Goal: Transaction & Acquisition: Book appointment/travel/reservation

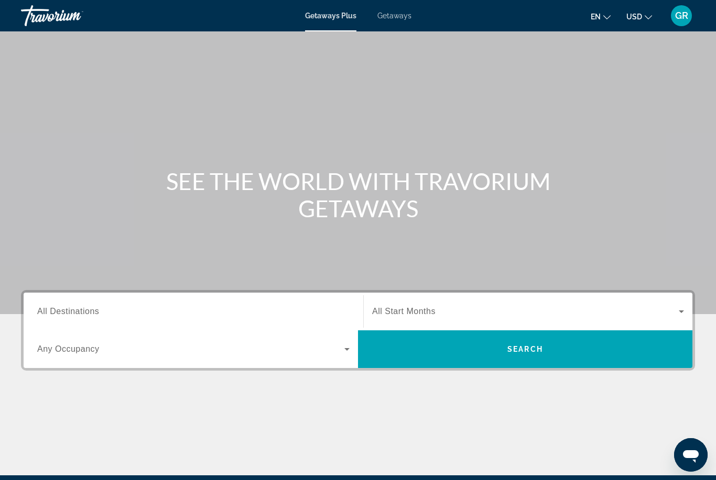
click at [97, 317] on div "Destination All Destinations" at bounding box center [193, 312] width 312 height 30
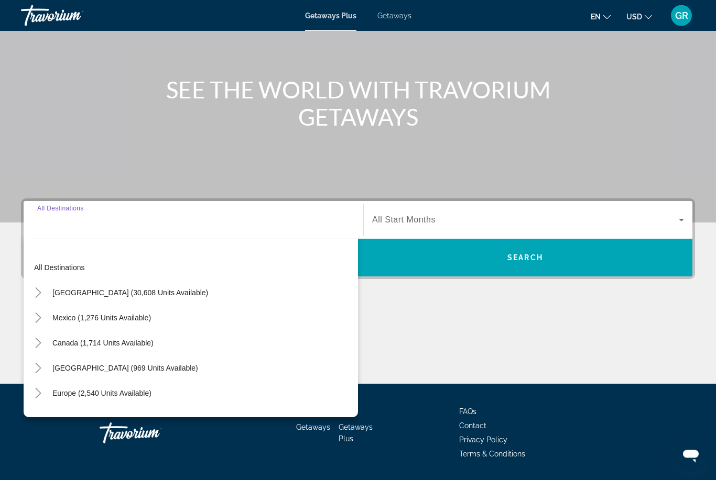
scroll to position [123, 0]
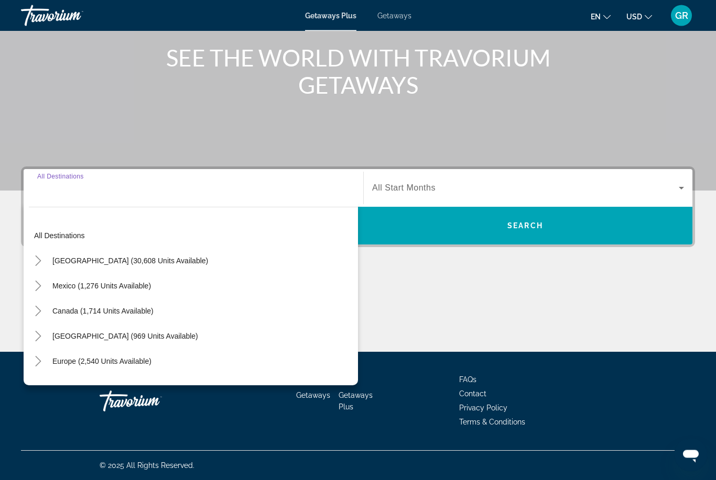
click at [39, 266] on mat-icon "Toggle United States (30,608 units available)" at bounding box center [38, 261] width 18 height 18
click at [40, 336] on mat-icon "Toggle California (2,107 units available)" at bounding box center [48, 336] width 18 height 18
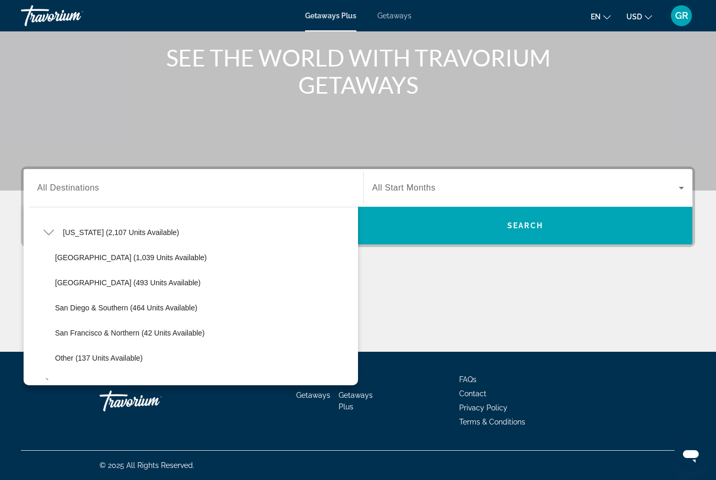
scroll to position [108, 0]
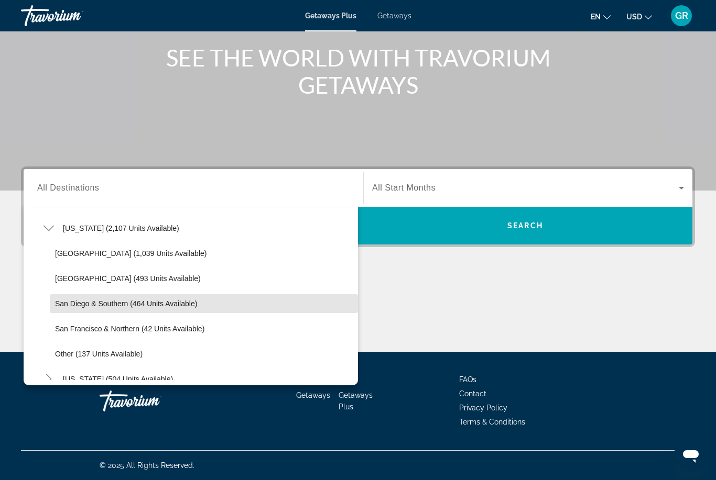
click at [83, 308] on span "Search widget" at bounding box center [204, 303] width 308 height 25
type input "**********"
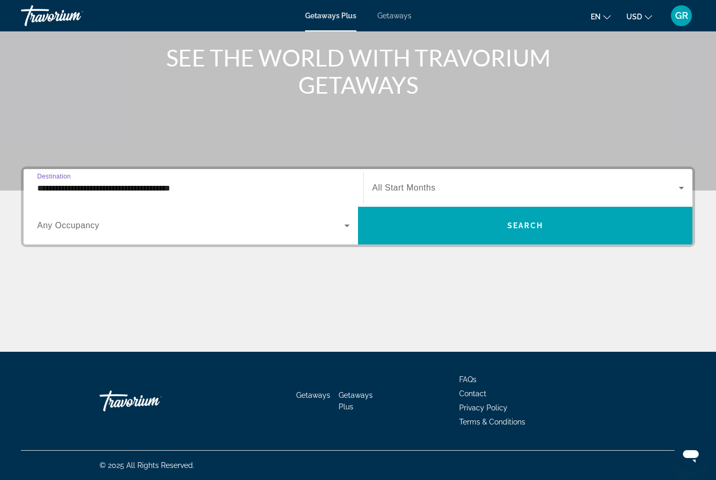
click at [398, 191] on span "All Start Months" at bounding box center [403, 187] width 63 height 9
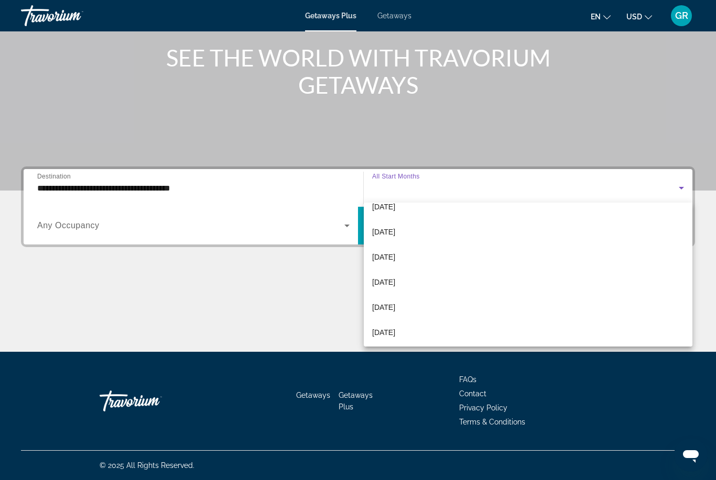
scroll to position [164, 0]
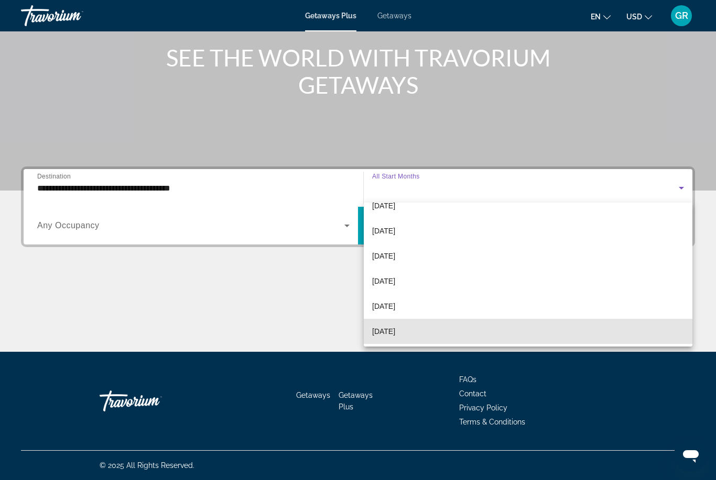
click at [389, 334] on span "[DATE]" at bounding box center [383, 331] width 23 height 13
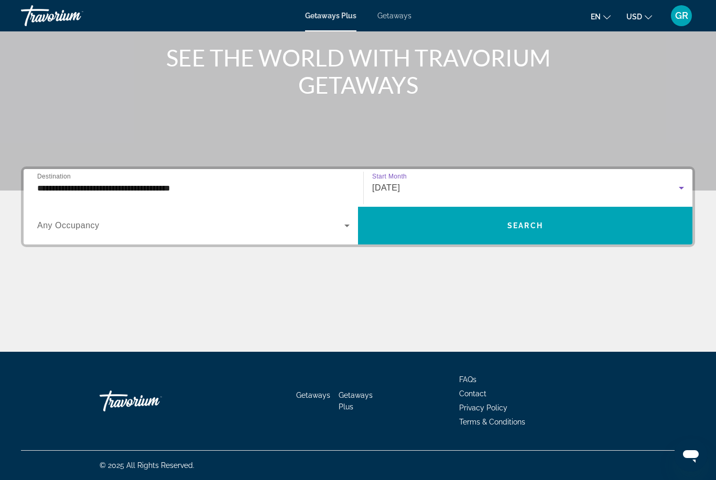
click at [509, 230] on span "Search widget" at bounding box center [525, 225] width 334 height 25
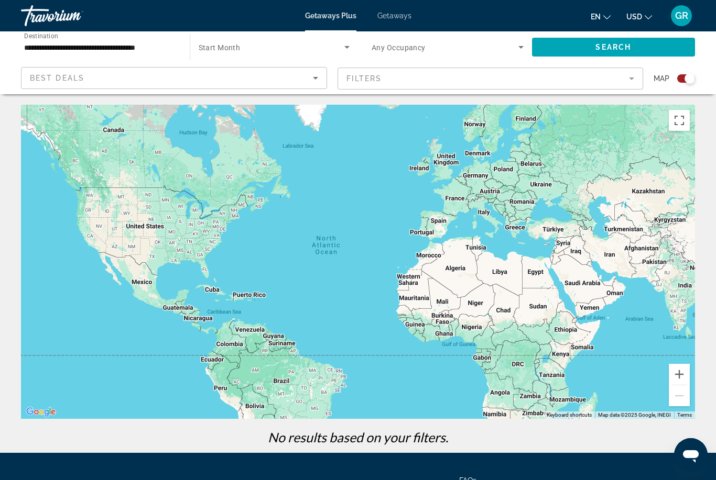
click at [365, 85] on mat-form-field "Filters" at bounding box center [490, 79] width 306 height 22
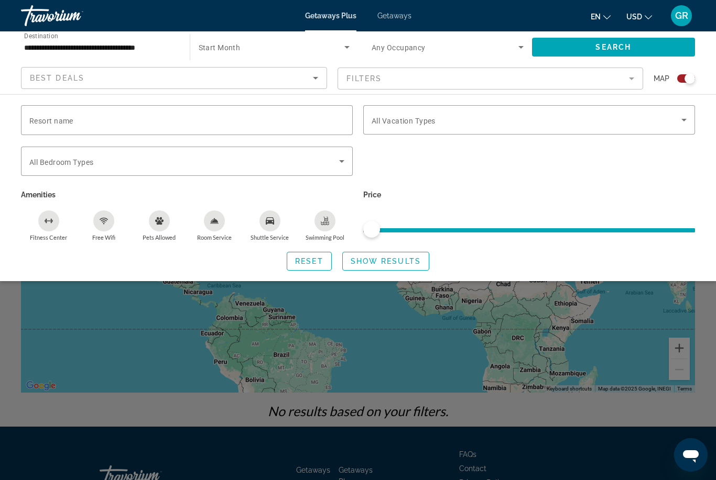
scroll to position [68, 0]
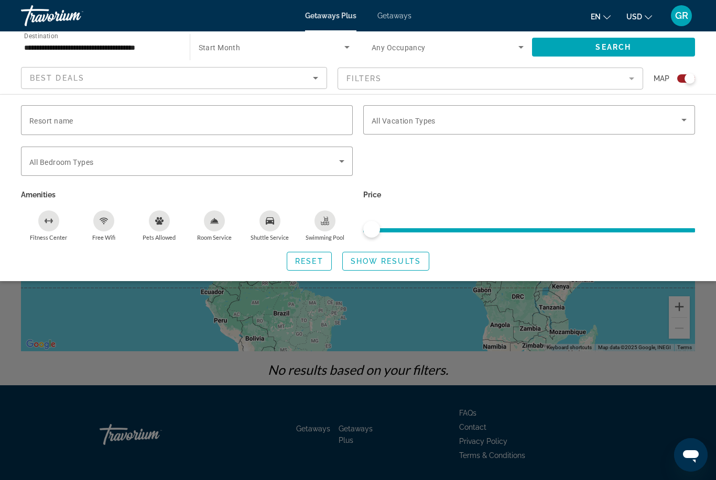
click at [475, 324] on div "Search widget" at bounding box center [358, 318] width 716 height 323
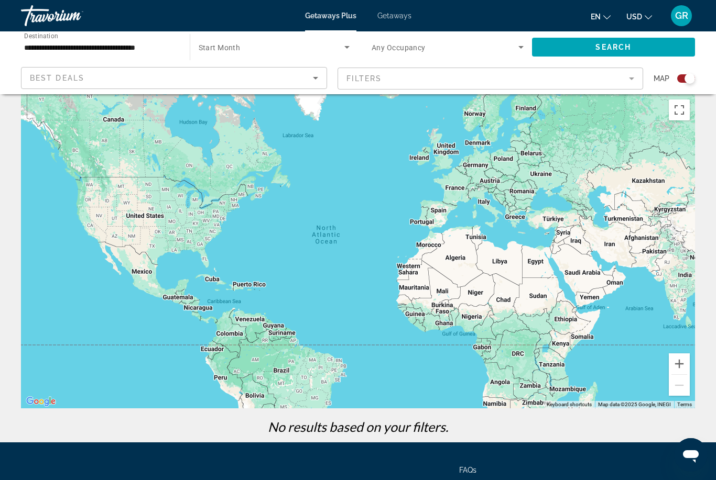
scroll to position [0, 0]
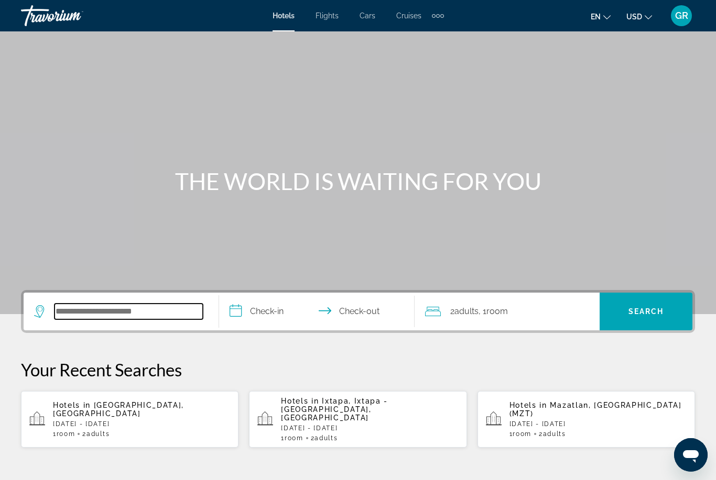
click at [108, 318] on input "Search widget" at bounding box center [128, 312] width 148 height 16
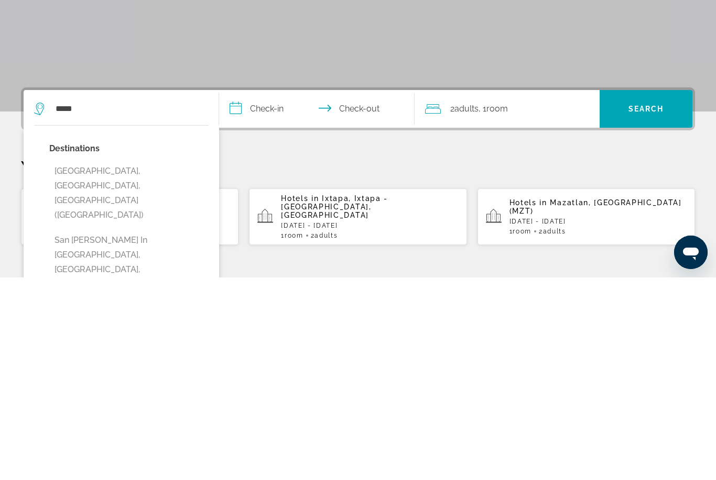
click at [94, 364] on button "San Diego, CA, United States (SAN)" at bounding box center [128, 396] width 159 height 64
type input "**********"
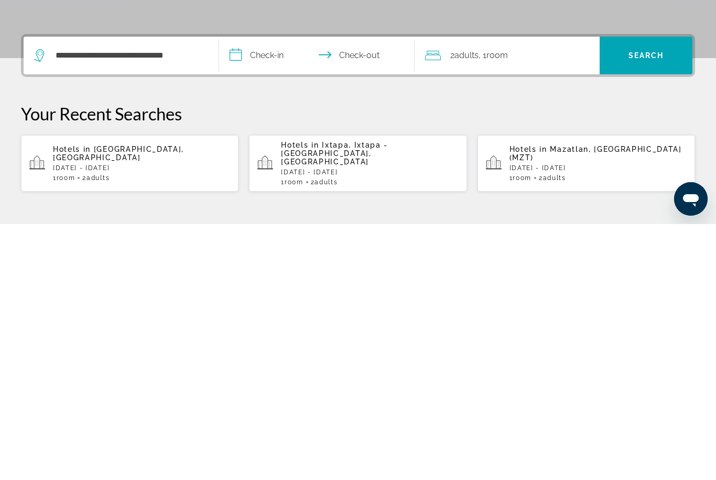
click at [278, 293] on input "**********" at bounding box center [319, 313] width 200 height 41
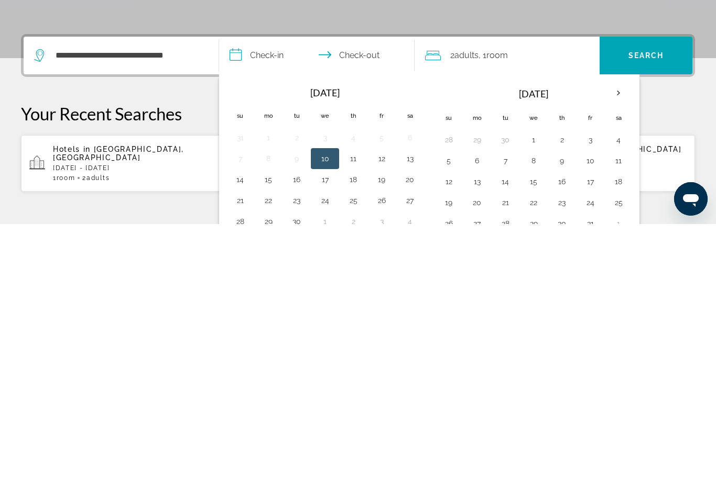
scroll to position [256, 0]
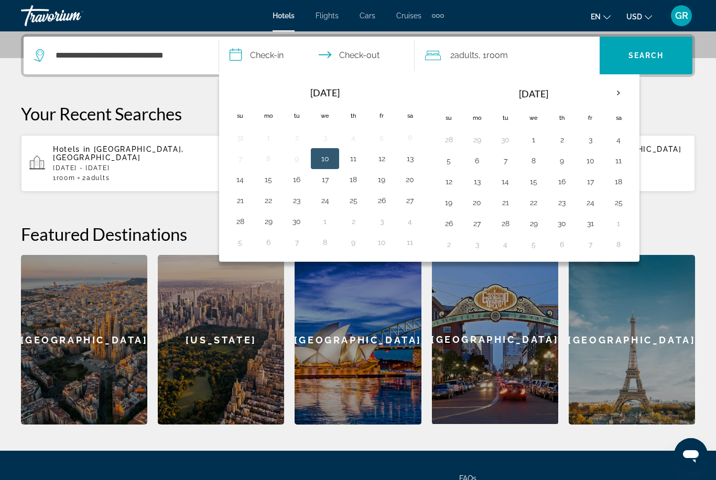
click at [626, 97] on th "Next month" at bounding box center [618, 93] width 28 height 23
click at [618, 96] on th "Next month" at bounding box center [618, 93] width 28 height 23
click at [619, 97] on th "Next month" at bounding box center [618, 93] width 28 height 23
click at [618, 101] on th "Next month" at bounding box center [618, 93] width 28 height 23
click at [617, 101] on th "Next month" at bounding box center [618, 93] width 28 height 23
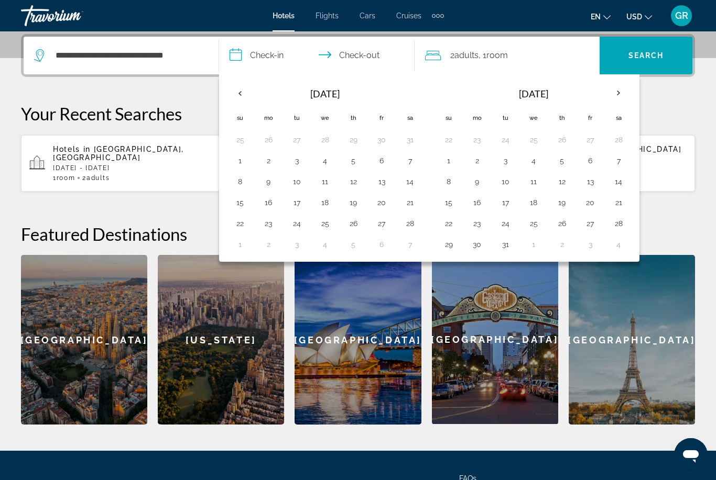
click at [620, 100] on th "Next month" at bounding box center [618, 93] width 28 height 23
click at [613, 95] on th "Next month" at bounding box center [618, 93] width 28 height 23
click at [619, 94] on th "Next month" at bounding box center [618, 93] width 28 height 23
click at [621, 96] on th "Next month" at bounding box center [618, 93] width 28 height 23
click at [536, 206] on button "22" at bounding box center [533, 202] width 17 height 15
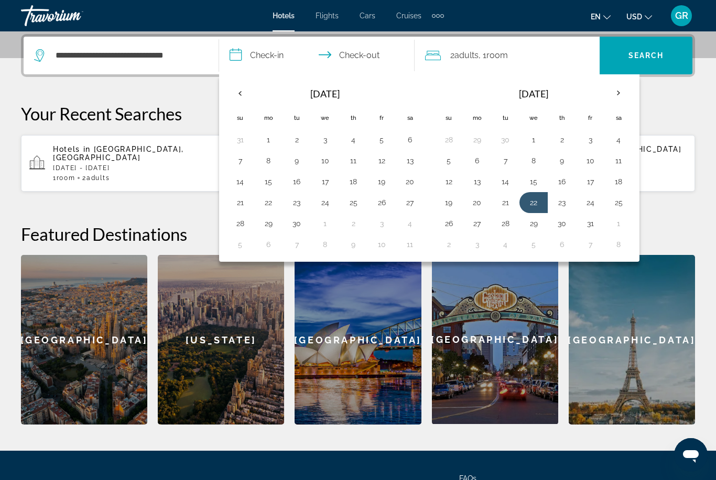
click at [479, 229] on button "27" at bounding box center [476, 223] width 17 height 15
type input "**********"
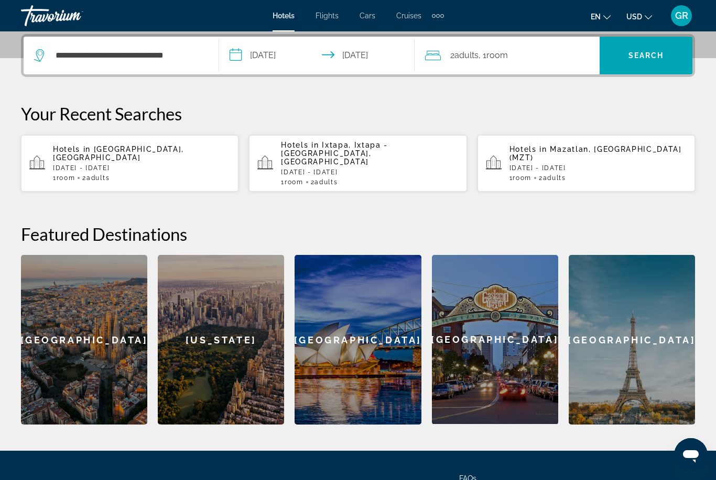
click at [645, 62] on span "Search widget" at bounding box center [645, 55] width 93 height 25
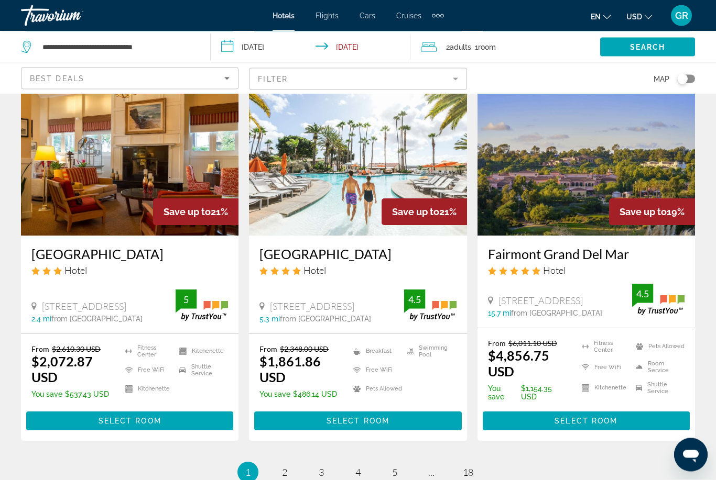
scroll to position [1260, 0]
click at [291, 464] on link "page 2" at bounding box center [285, 472] width 18 height 18
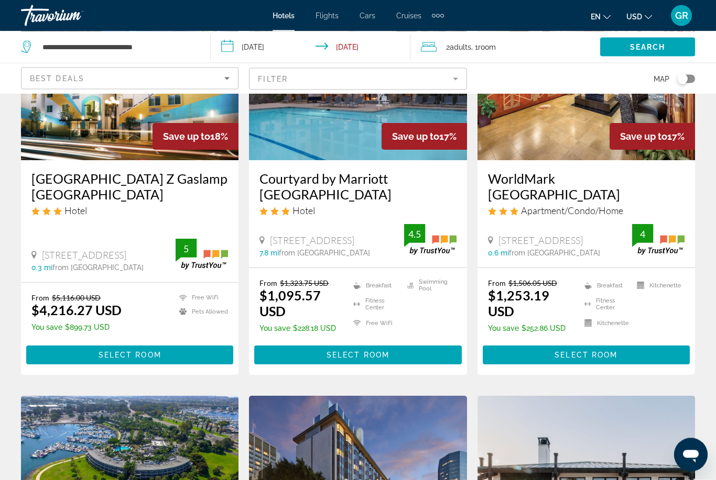
scroll to position [138, 0]
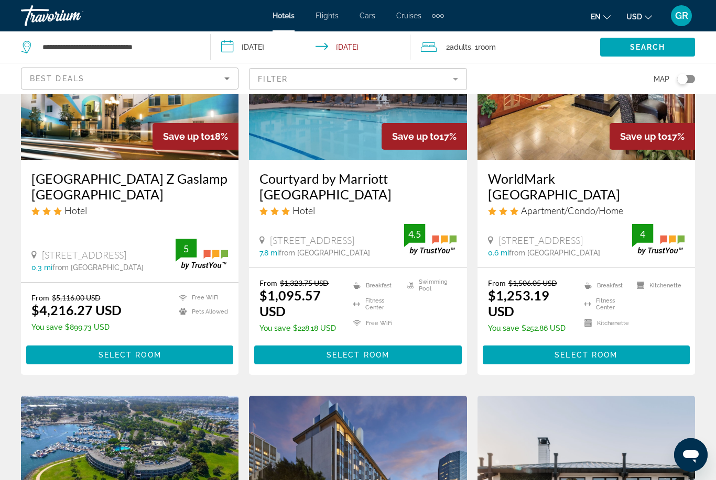
click at [471, 49] on span "Adults" at bounding box center [459, 47] width 21 height 8
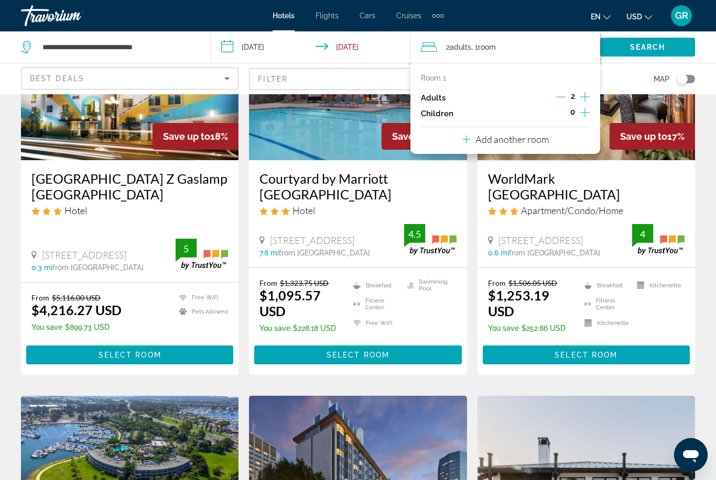
click at [589, 94] on icon "Increment adults" at bounding box center [584, 97] width 9 height 13
click at [589, 96] on icon "Increment adults" at bounding box center [584, 97] width 9 height 13
click at [588, 102] on icon "Increment adults" at bounding box center [584, 97] width 9 height 13
click at [657, 53] on span "Search widget" at bounding box center [647, 47] width 95 height 25
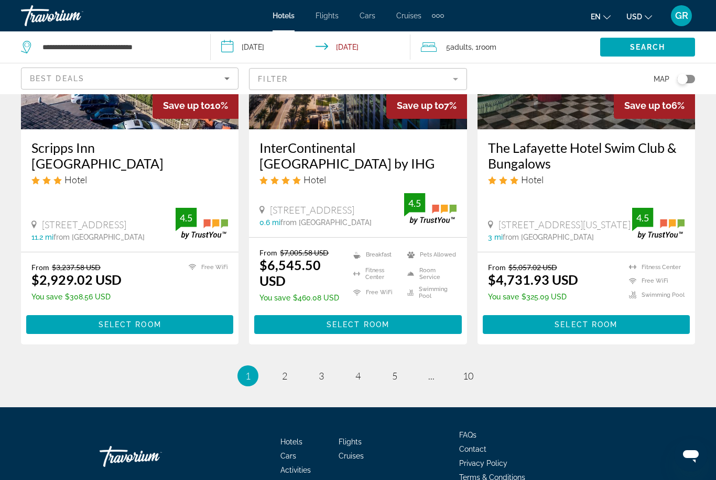
scroll to position [1365, 0]
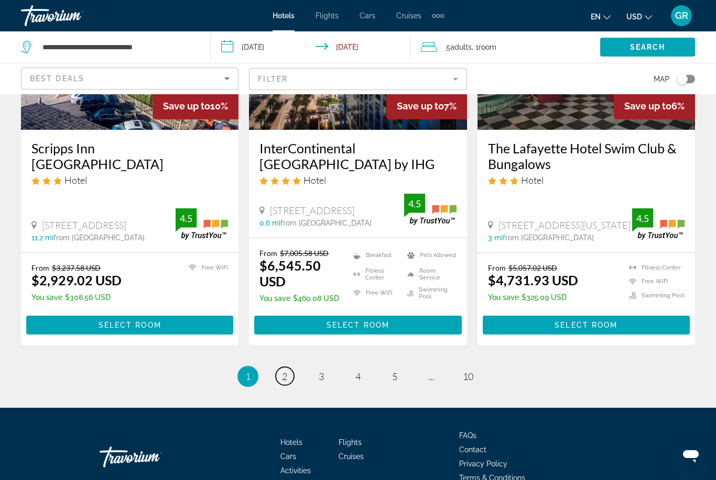
click at [286, 371] on span "2" at bounding box center [284, 377] width 5 height 12
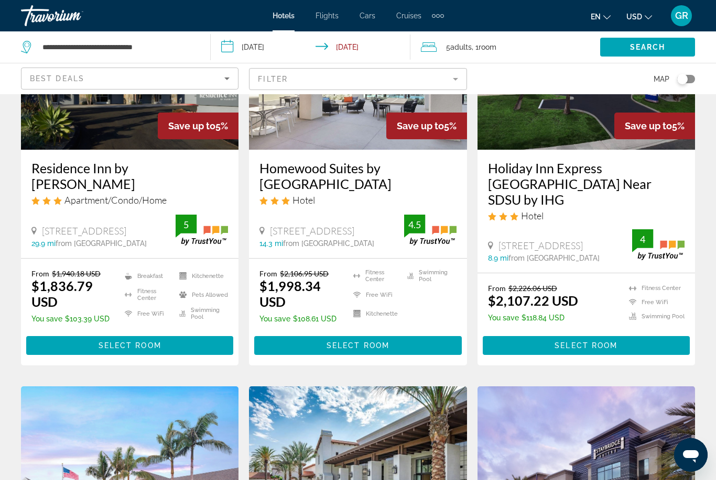
scroll to position [158, 0]
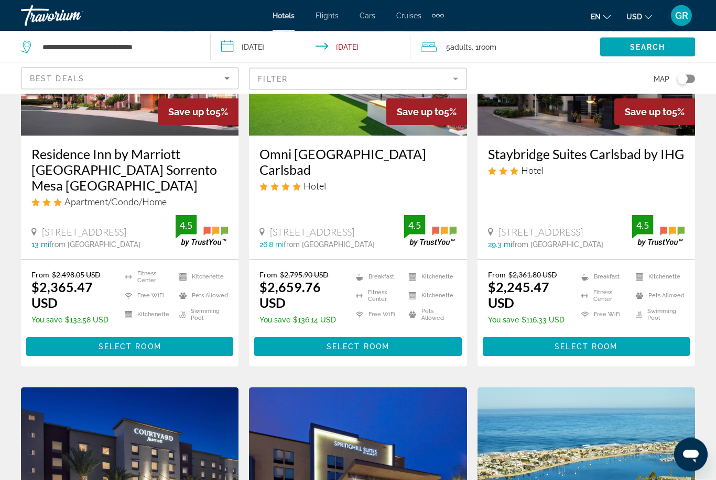
click at [618, 419] on img "Main content" at bounding box center [585, 472] width 217 height 168
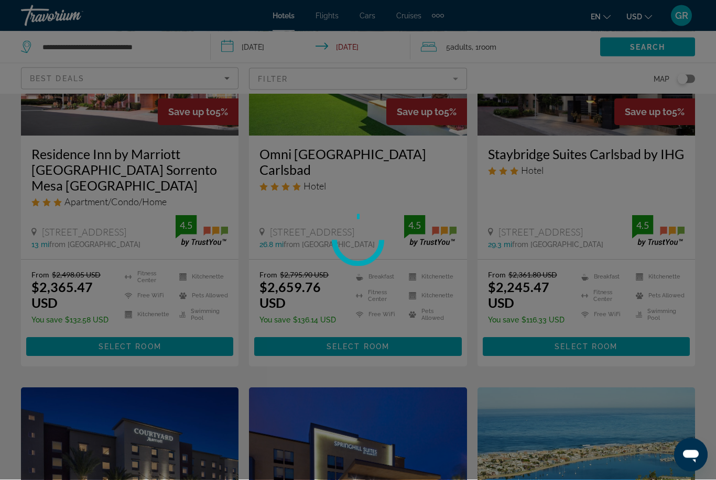
scroll to position [567, 0]
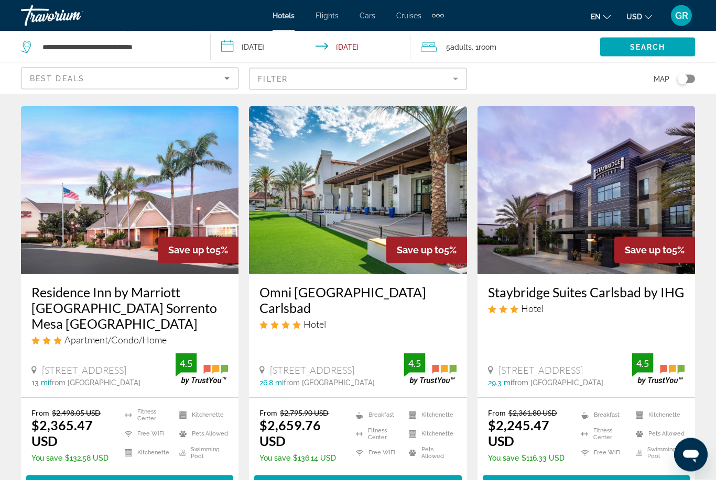
scroll to position [429, 0]
click at [438, 22] on div "Extra navigation items" at bounding box center [438, 16] width 12 height 16
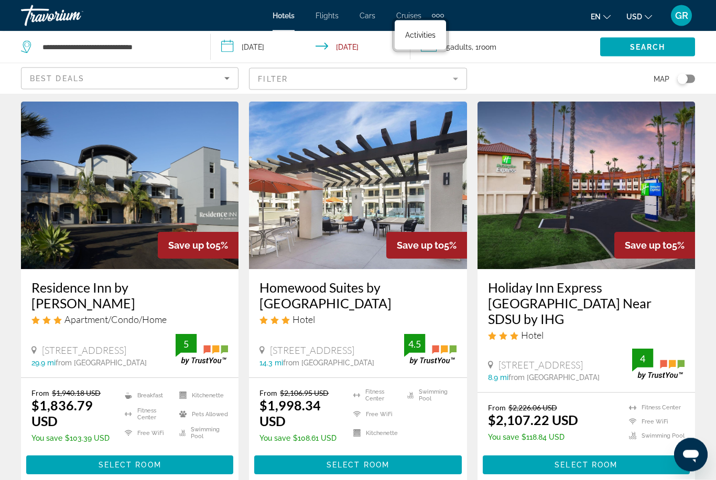
scroll to position [0, 0]
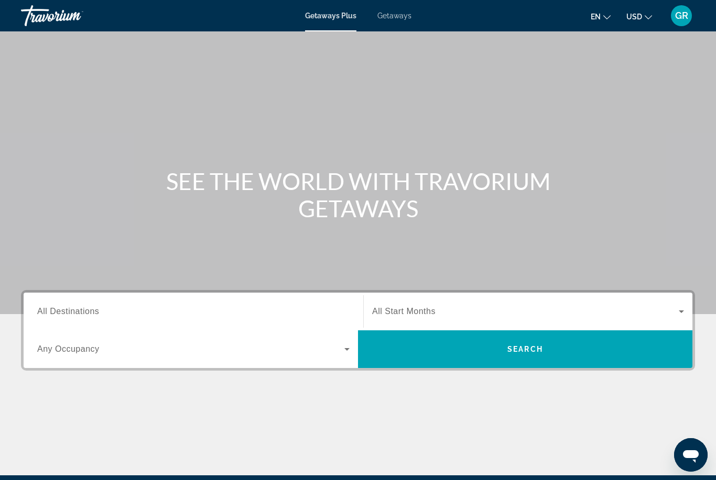
click at [105, 316] on input "Destination All Destinations" at bounding box center [193, 312] width 312 height 13
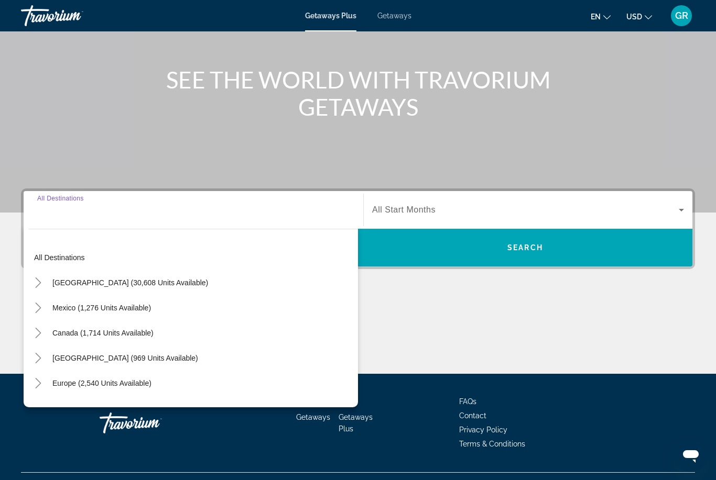
scroll to position [124, 0]
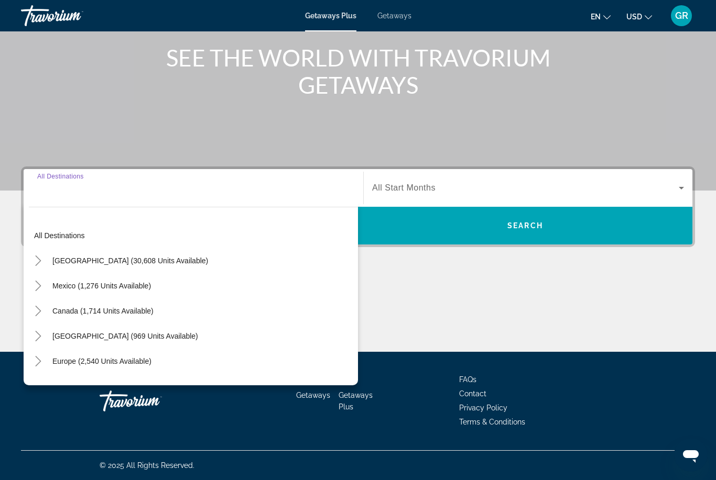
click at [38, 265] on icon "Toggle United States (30,608 units available)" at bounding box center [38, 261] width 10 height 10
click at [41, 336] on mat-icon "Toggle California (2,107 units available)" at bounding box center [48, 336] width 18 height 18
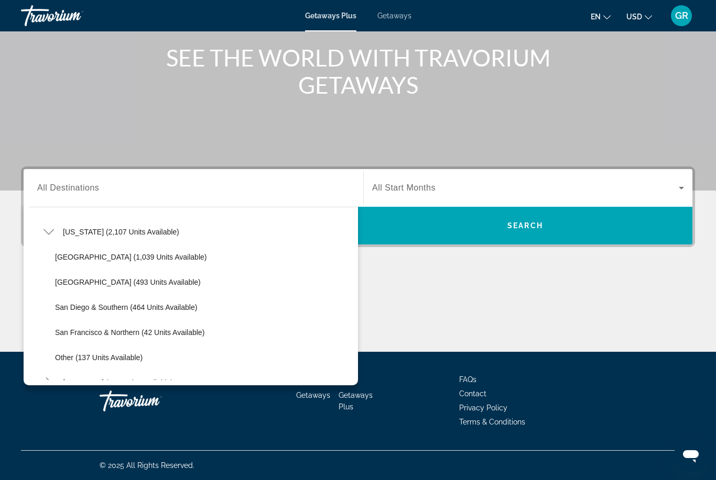
scroll to position [105, 0]
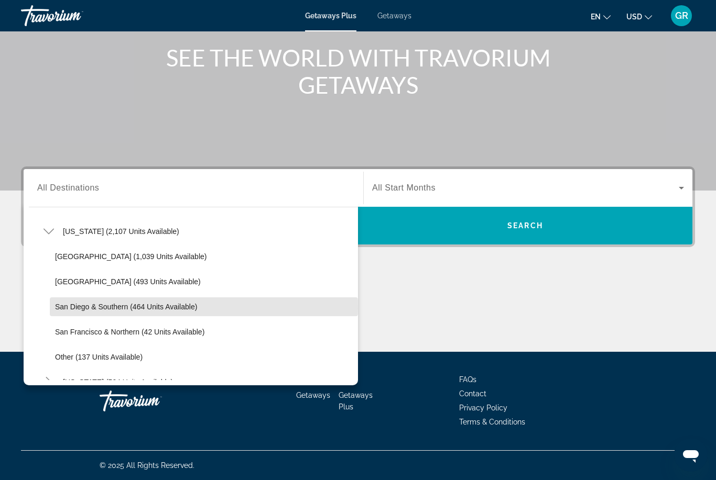
click at [76, 309] on span "San Diego & Southern (464 units available)" at bounding box center [126, 307] width 142 height 8
type input "**********"
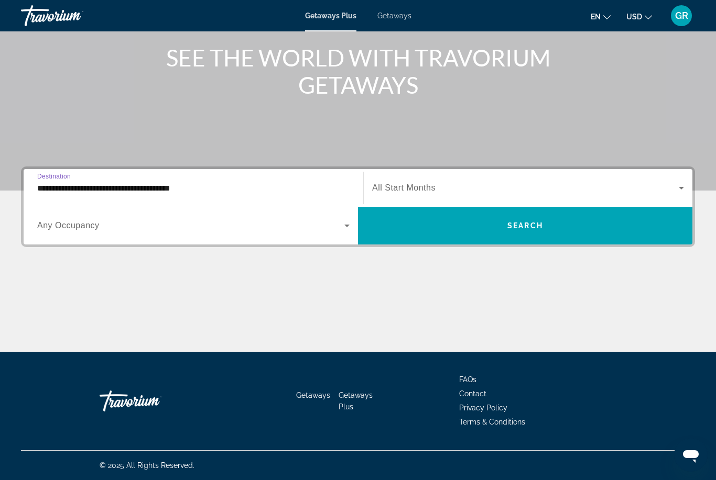
click at [401, 196] on div "Search widget" at bounding box center [528, 187] width 312 height 29
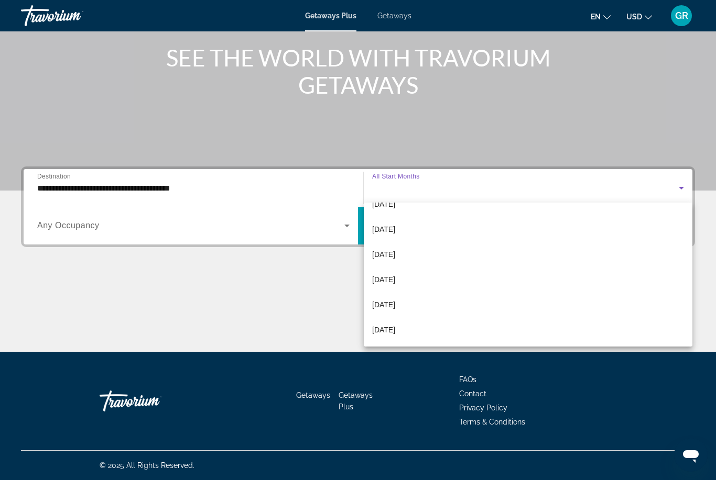
scroll to position [216, 0]
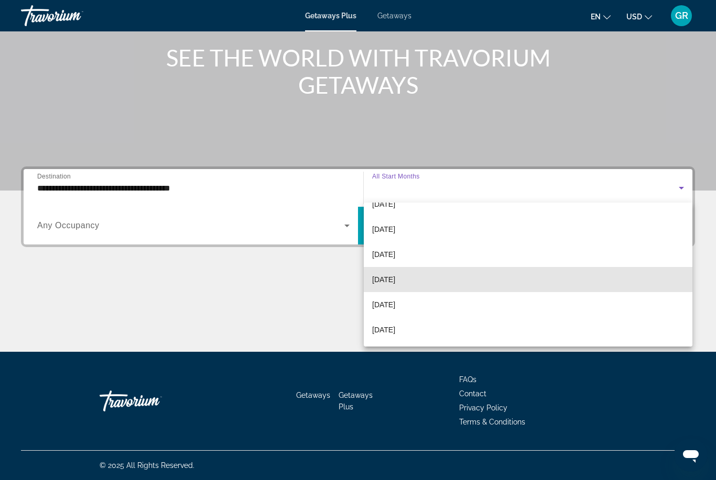
click at [387, 276] on span "[DATE]" at bounding box center [383, 279] width 23 height 13
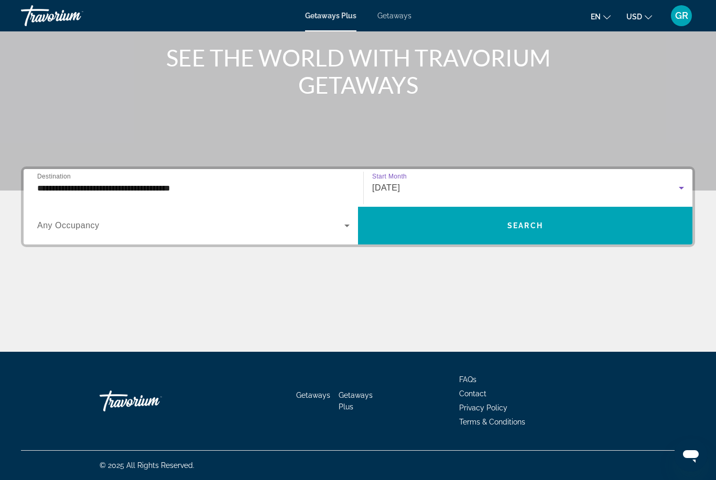
click at [487, 232] on span "Search widget" at bounding box center [525, 225] width 334 height 25
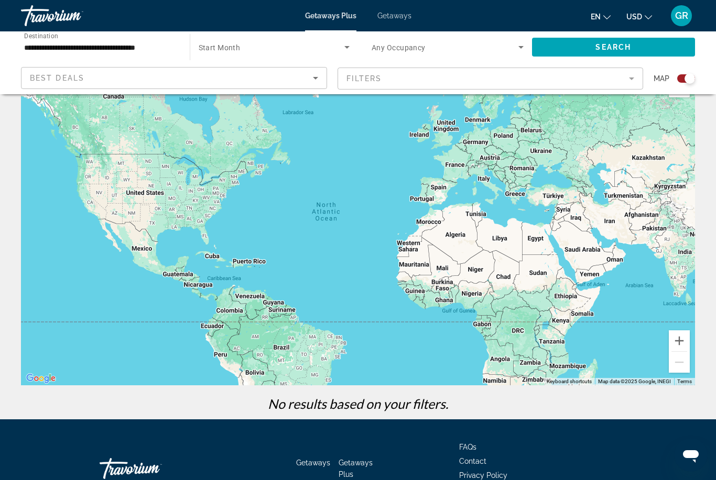
click at [91, 207] on div "Main content" at bounding box center [358, 228] width 674 height 314
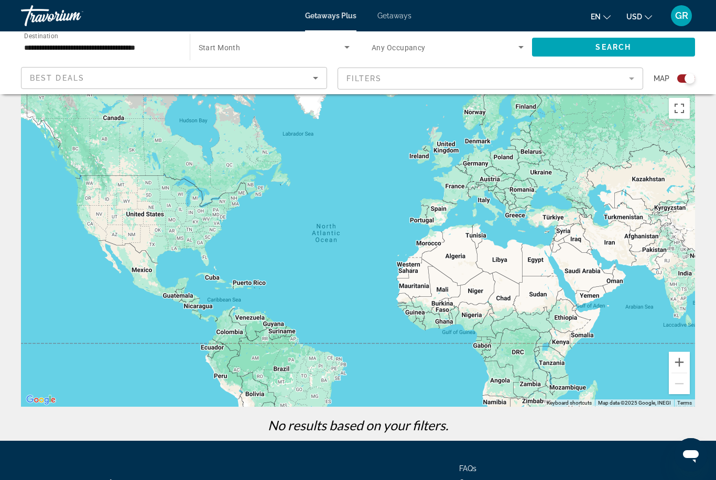
scroll to position [0, 0]
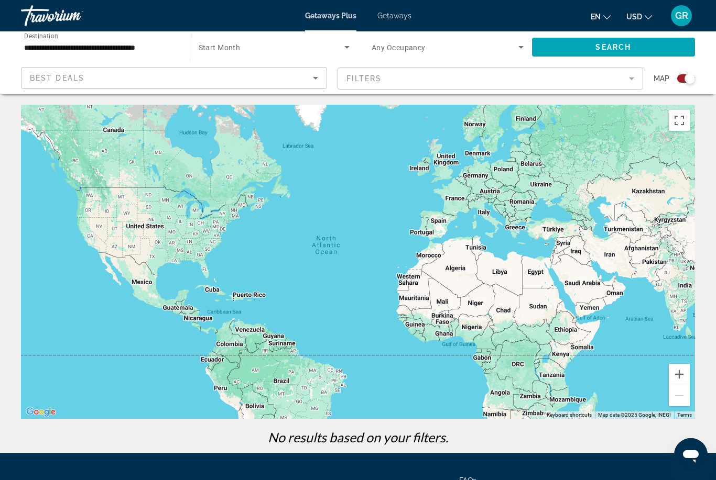
click at [382, 19] on span "Getaways" at bounding box center [394, 16] width 34 height 8
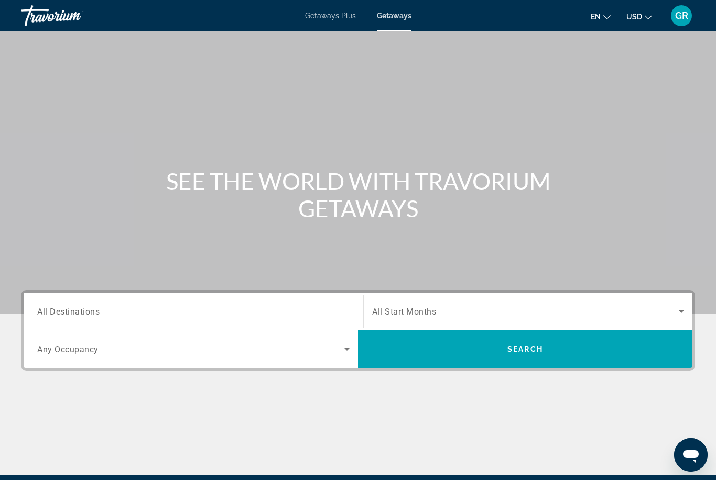
click at [97, 313] on span "All Destinations" at bounding box center [68, 311] width 62 height 10
click at [97, 313] on input "Destination All Destinations" at bounding box center [193, 312] width 312 height 13
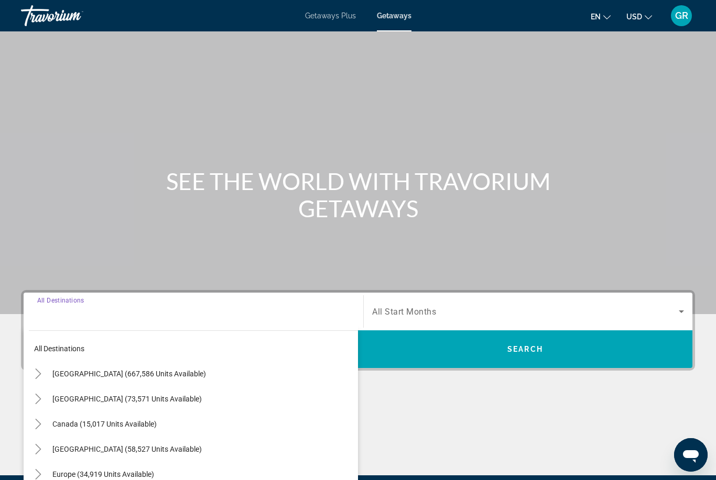
scroll to position [124, 0]
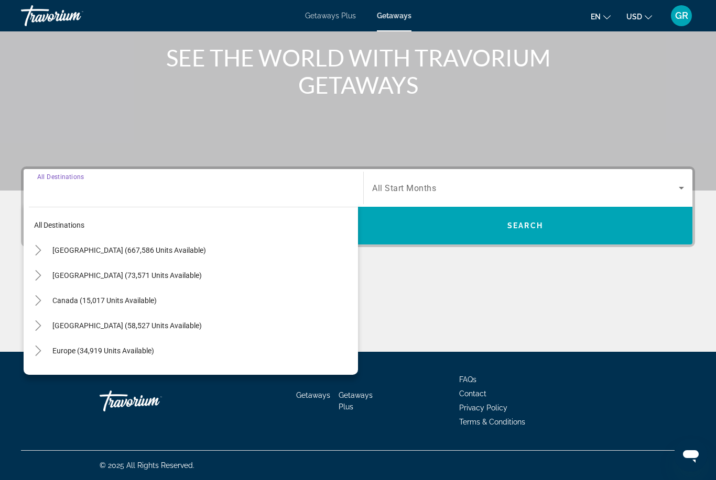
click at [35, 254] on icon "Toggle United States (667,586 units available)" at bounding box center [38, 250] width 10 height 10
click at [39, 322] on mat-icon "Toggle California (87,508 units available)" at bounding box center [48, 326] width 18 height 18
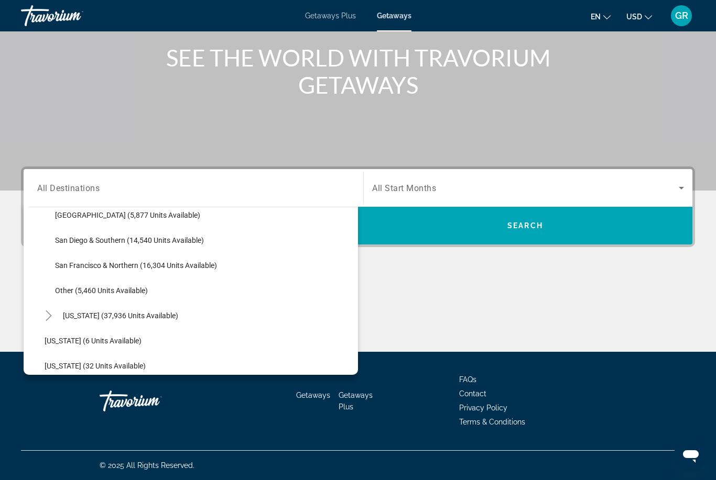
scroll to position [188, 0]
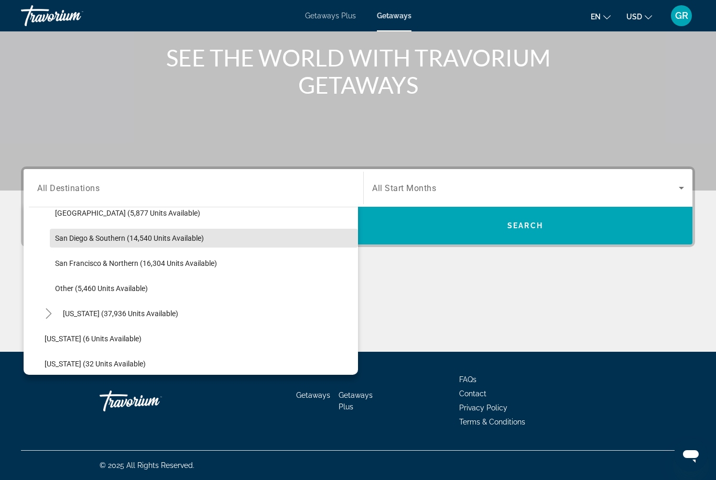
click at [85, 243] on span "Search widget" at bounding box center [204, 238] width 308 height 25
type input "**********"
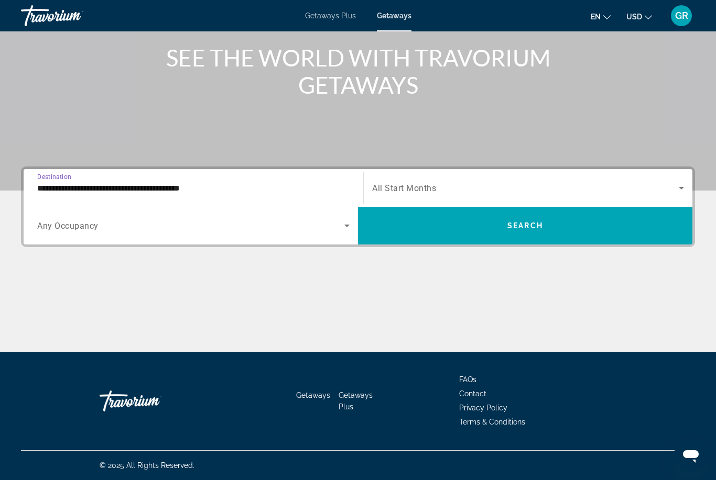
click at [506, 232] on span "Search widget" at bounding box center [525, 225] width 334 height 25
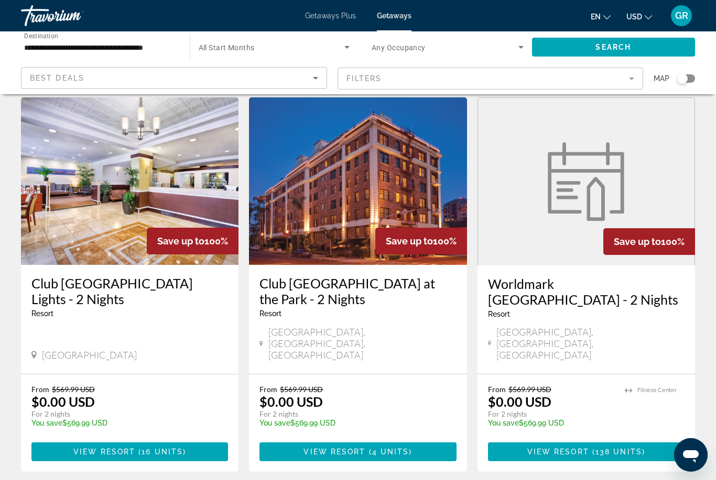
click at [657, 439] on span "Main content" at bounding box center [586, 451] width 196 height 25
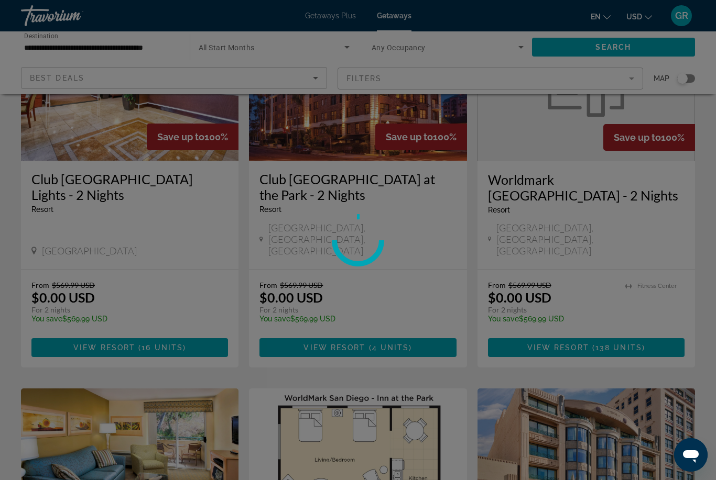
scroll to position [155, 0]
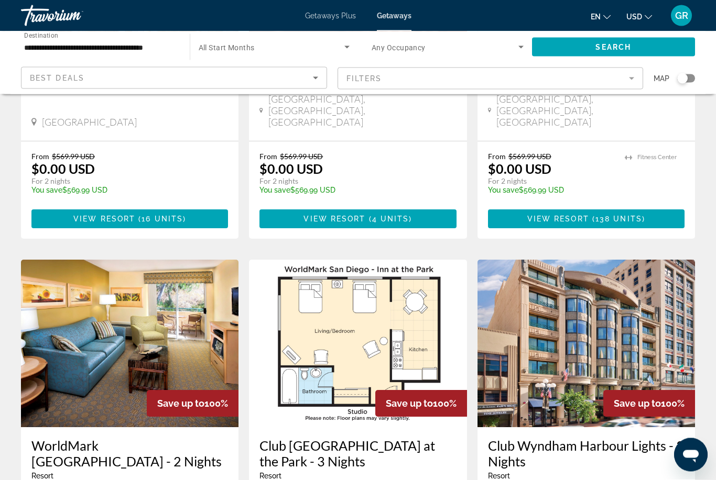
scroll to position [267, 0]
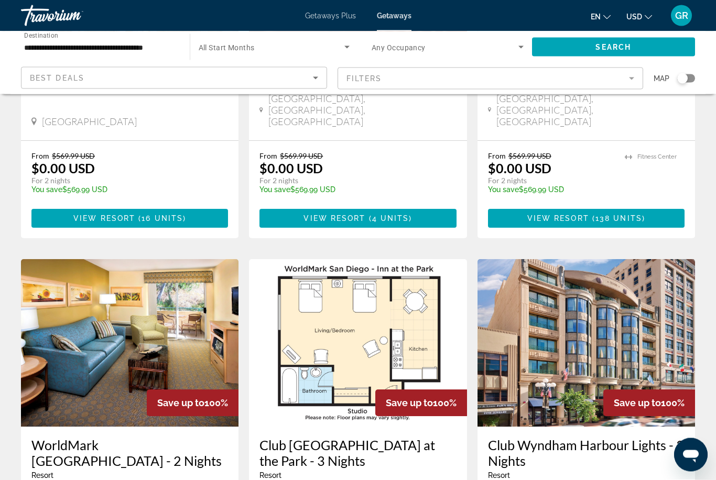
click at [325, 46] on span "Search widget" at bounding box center [272, 47] width 146 height 13
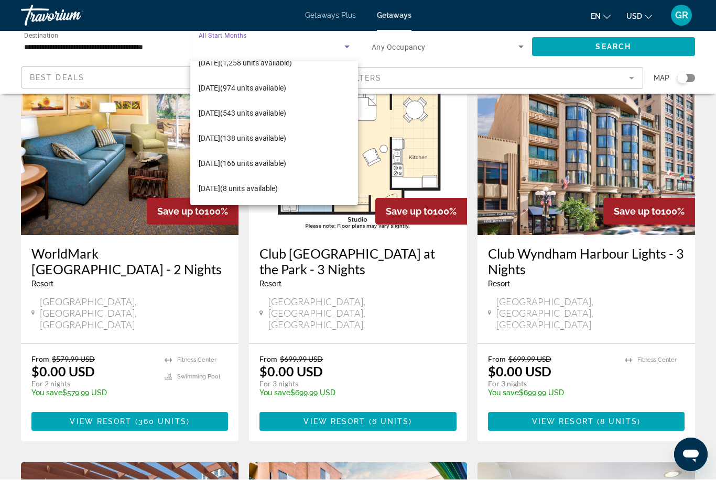
scroll to position [459, 0]
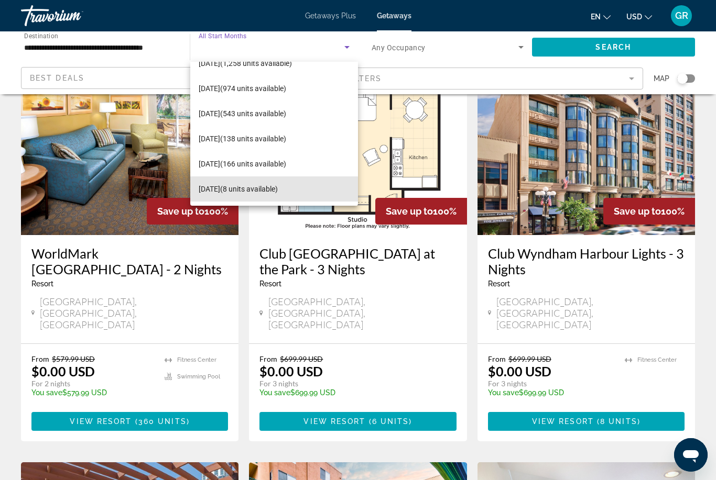
click at [273, 190] on span "June 2026 (8 units available)" at bounding box center [238, 189] width 79 height 13
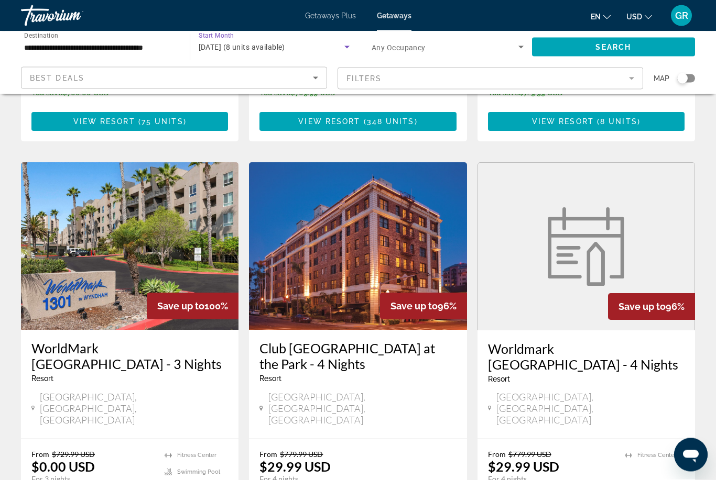
scroll to position [1154, 0]
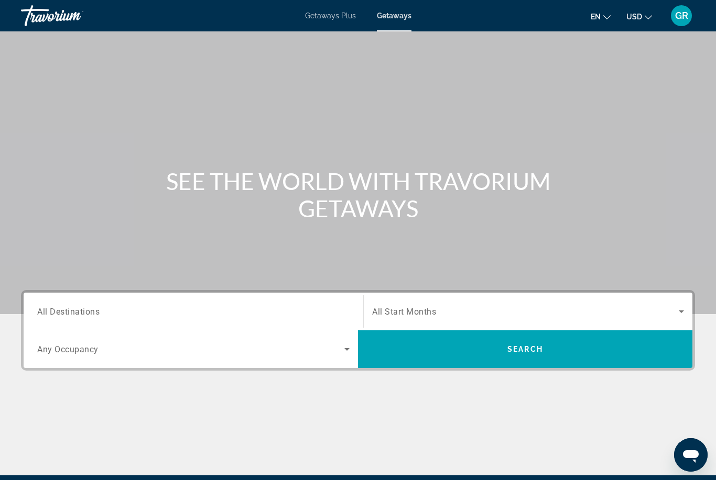
click at [398, 316] on span "All Start Months" at bounding box center [404, 312] width 64 height 10
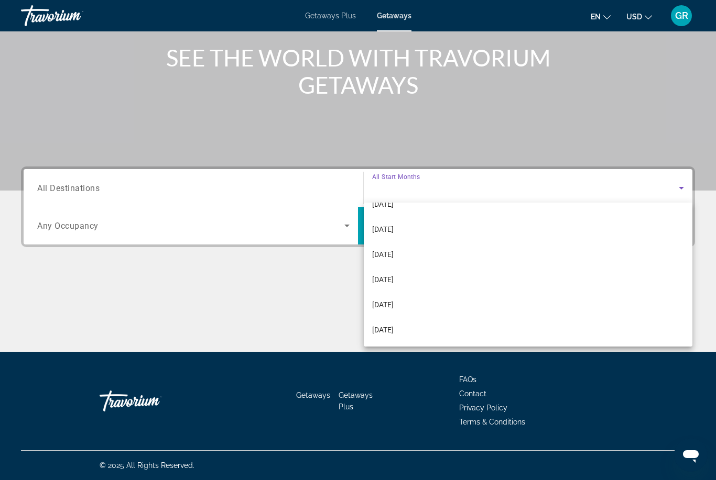
scroll to position [216, 0]
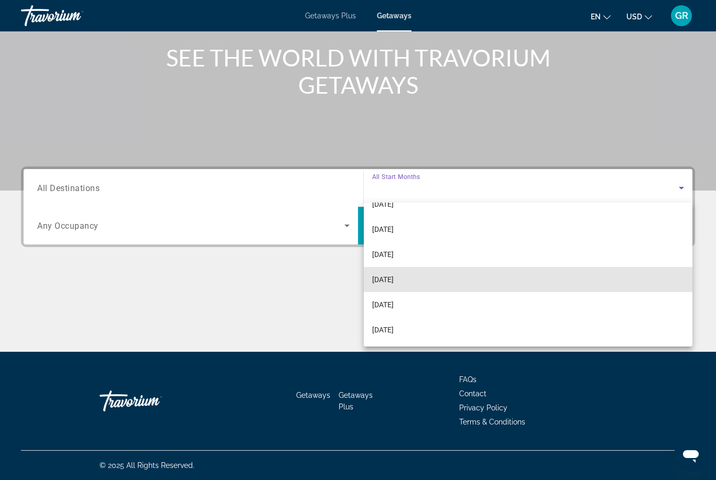
click at [380, 286] on mat-option "[DATE]" at bounding box center [528, 279] width 328 height 25
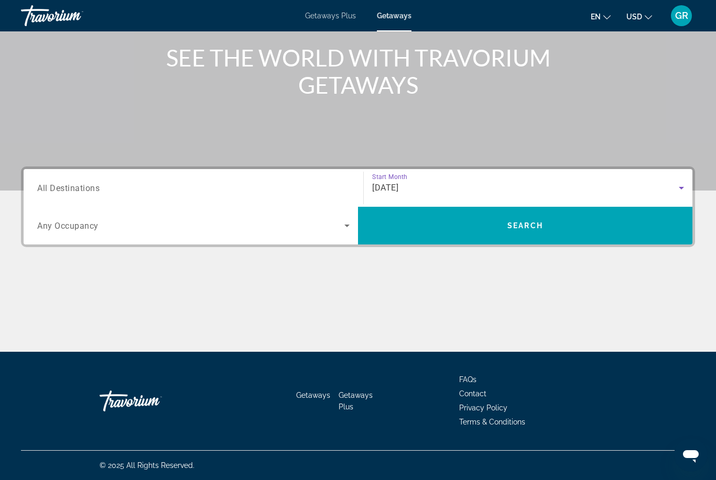
click at [93, 193] on div "Destination All Destinations" at bounding box center [193, 188] width 312 height 30
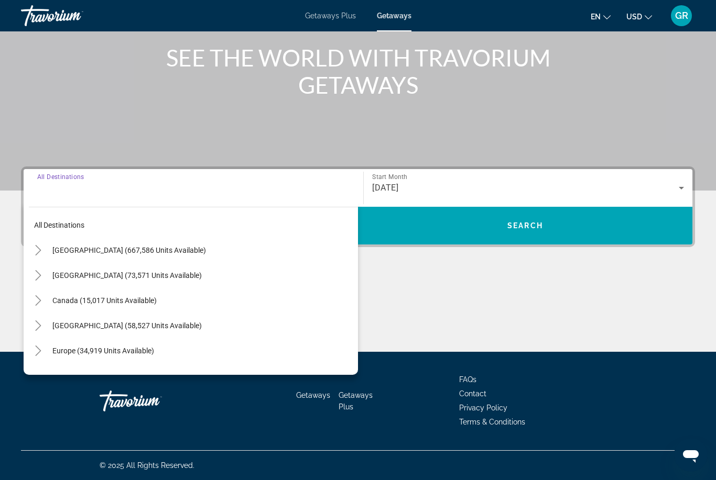
click at [38, 254] on icon "Toggle United States (667,586 units available)" at bounding box center [38, 250] width 6 height 10
click at [44, 328] on icon "Toggle California (87,508 units available)" at bounding box center [48, 326] width 10 height 10
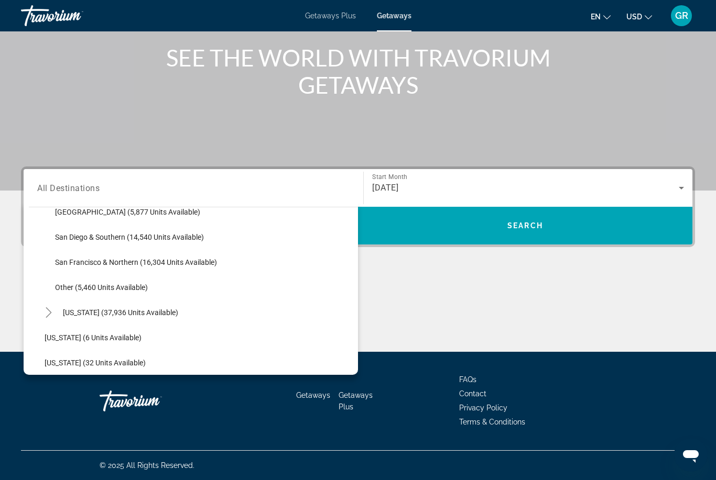
scroll to position [190, 0]
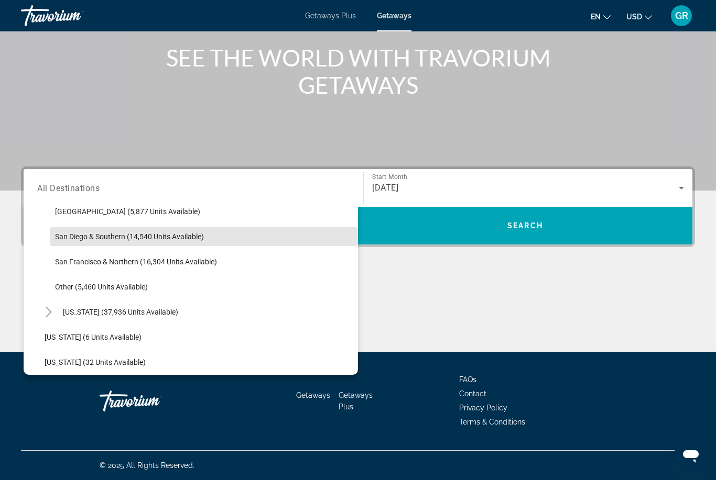
click at [94, 240] on span "San Diego & Southern (14,540 units available)" at bounding box center [129, 237] width 149 height 8
type input "**********"
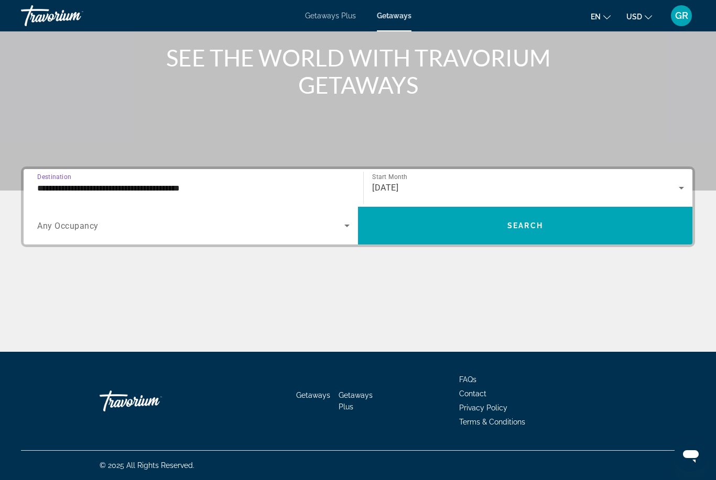
click at [344, 231] on icon "Search widget" at bounding box center [346, 225] width 13 height 13
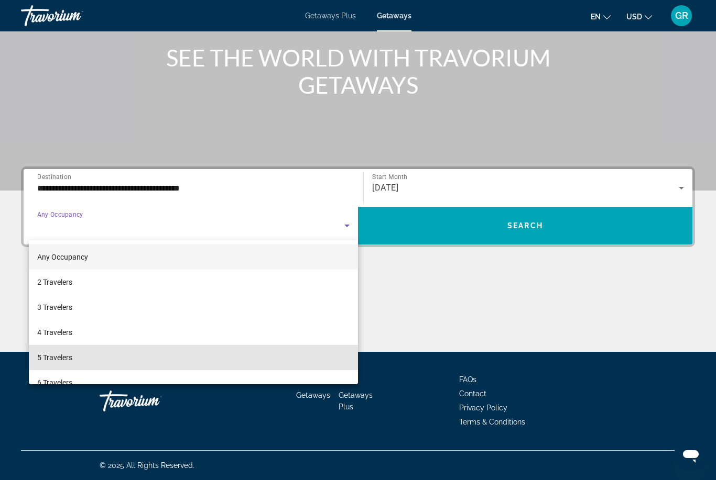
click at [60, 360] on span "5 Travelers" at bounding box center [54, 357] width 35 height 13
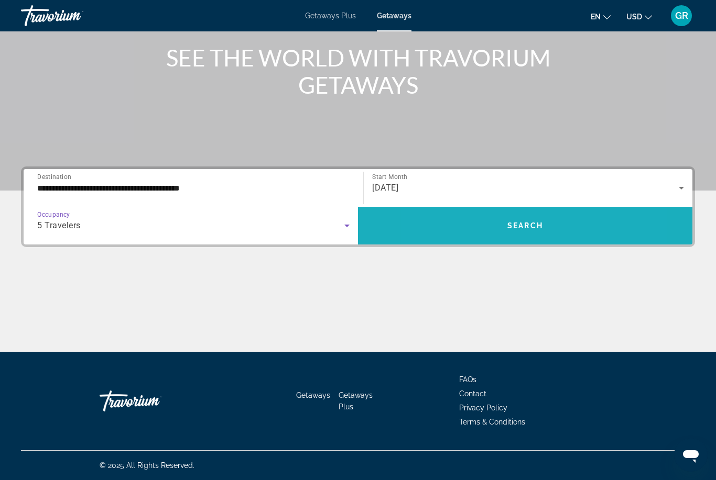
click at [481, 239] on span "Search widget" at bounding box center [525, 226] width 334 height 38
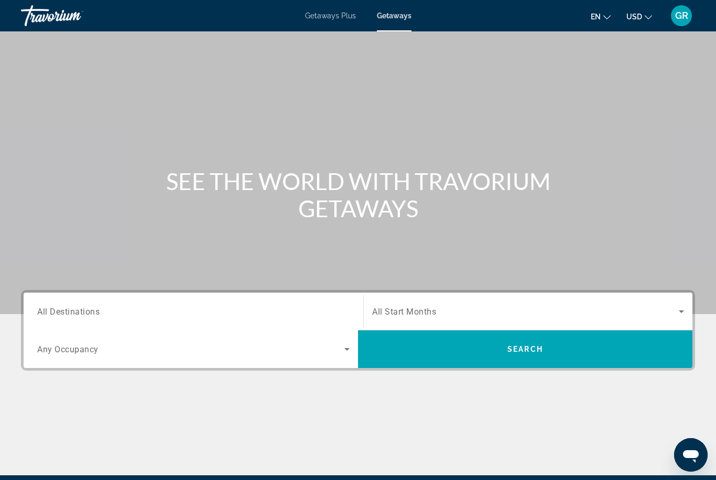
click at [67, 355] on span "Search widget" at bounding box center [190, 349] width 307 height 13
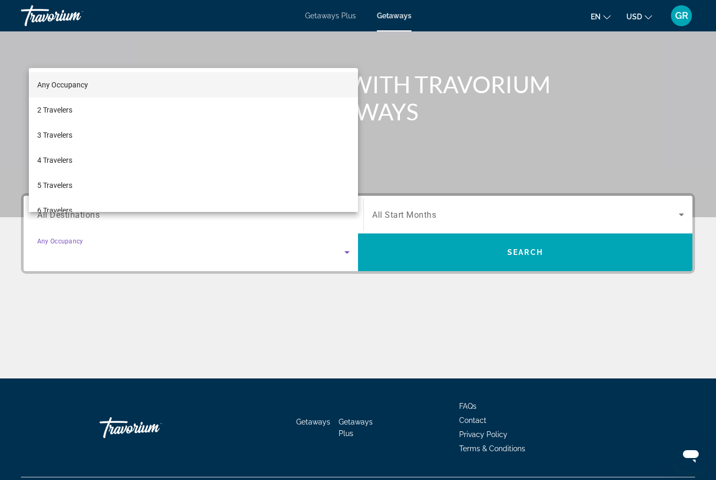
scroll to position [124, 0]
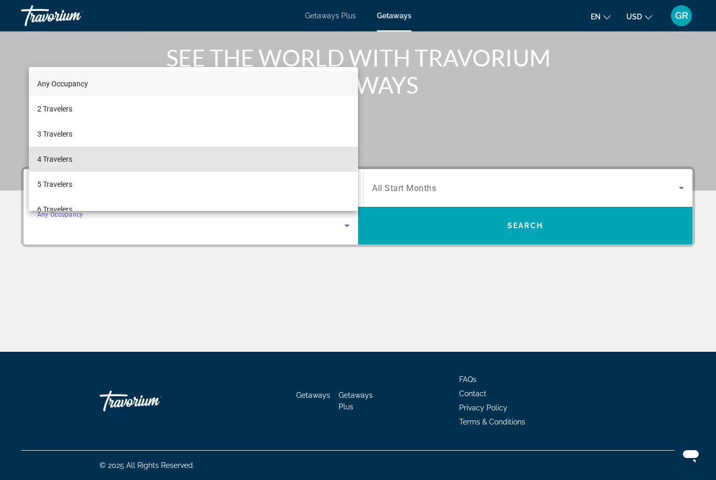
click at [51, 159] on span "4 Travelers" at bounding box center [54, 159] width 35 height 13
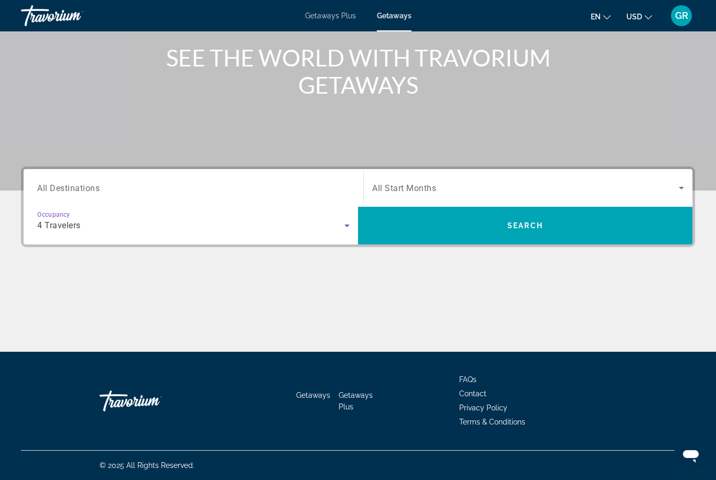
click at [504, 224] on span "Search widget" at bounding box center [525, 225] width 334 height 25
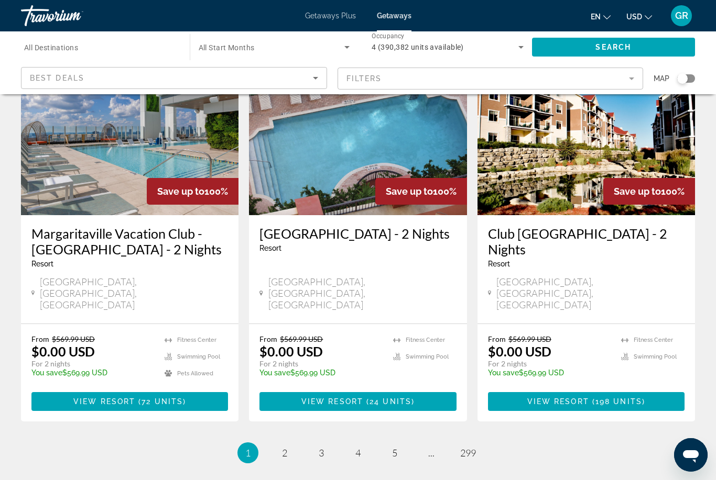
scroll to position [1276, 0]
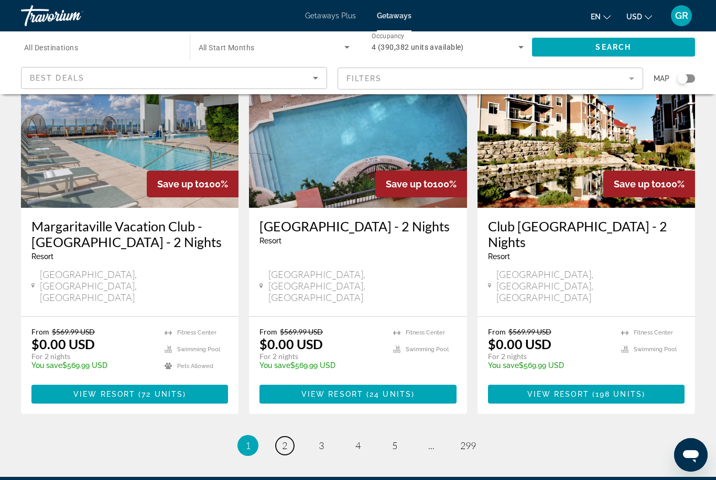
click at [288, 437] on link "page 2" at bounding box center [285, 446] width 18 height 18
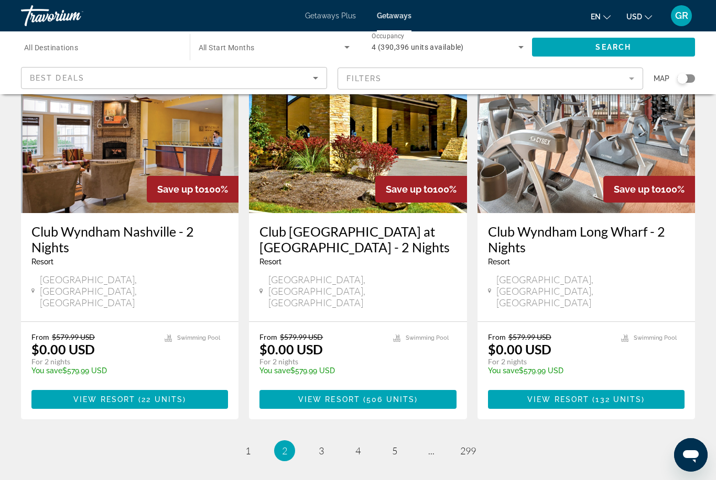
scroll to position [1292, 0]
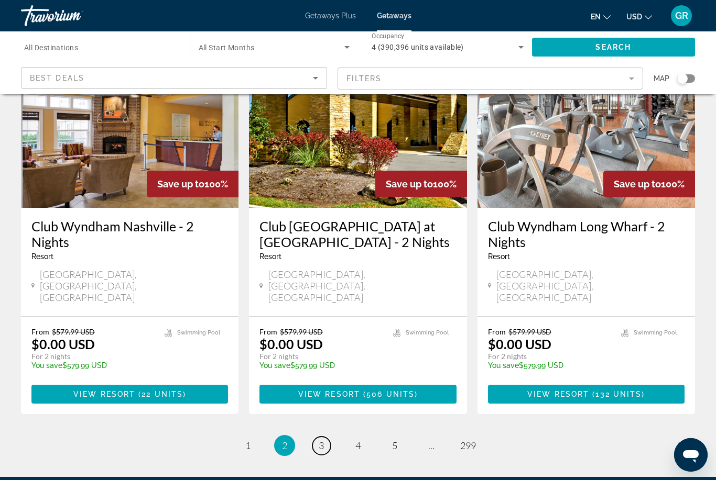
click at [326, 437] on link "page 3" at bounding box center [321, 446] width 18 height 18
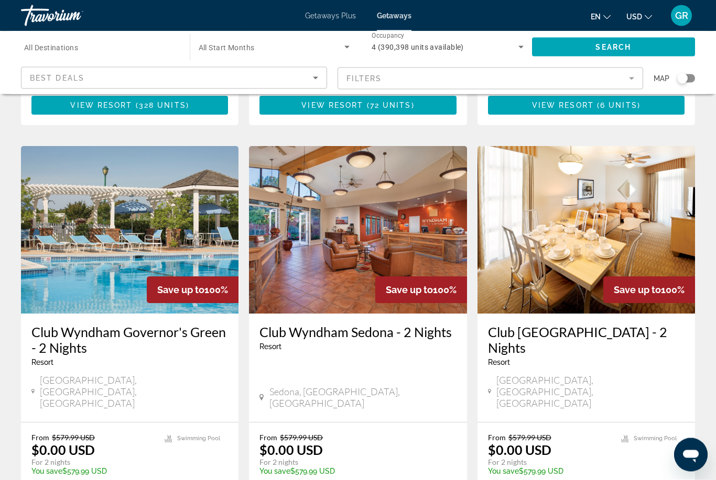
scroll to position [1276, 0]
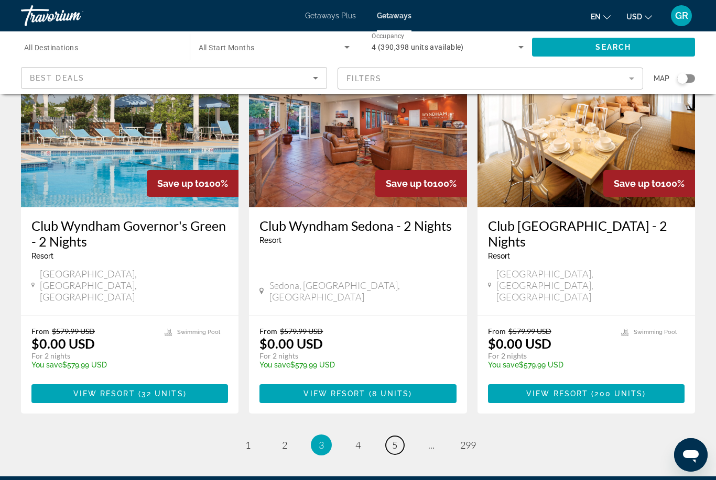
click at [400, 436] on link "page 5" at bounding box center [395, 445] width 18 height 18
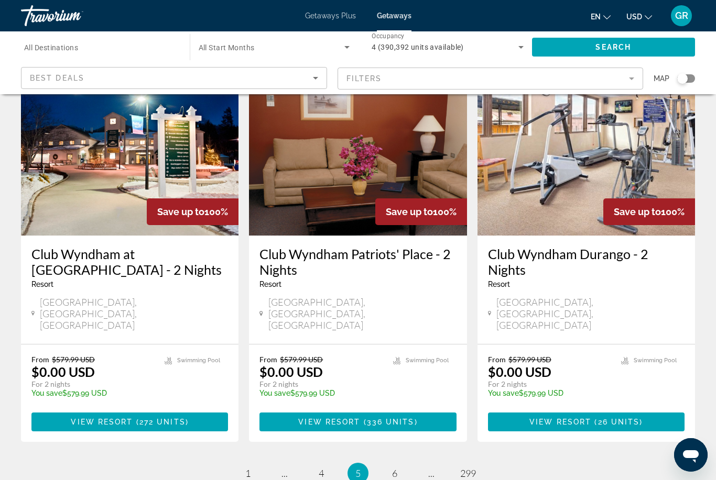
scroll to position [1261, 0]
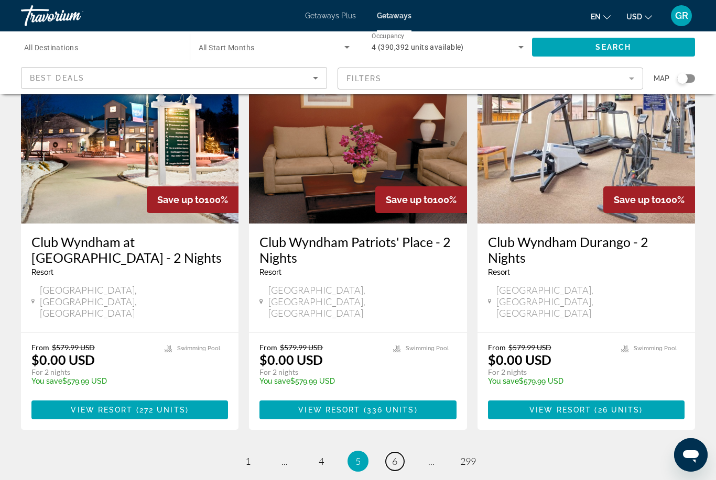
click at [403, 453] on link "page 6" at bounding box center [395, 462] width 18 height 18
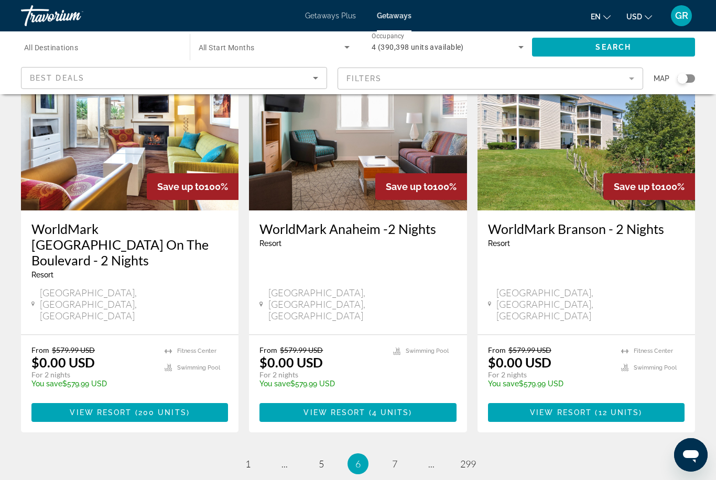
scroll to position [1276, 0]
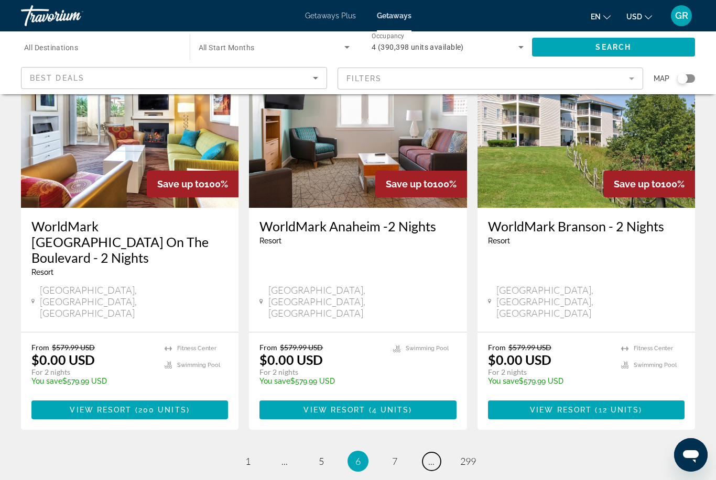
click at [431, 453] on link "page ..." at bounding box center [431, 462] width 18 height 18
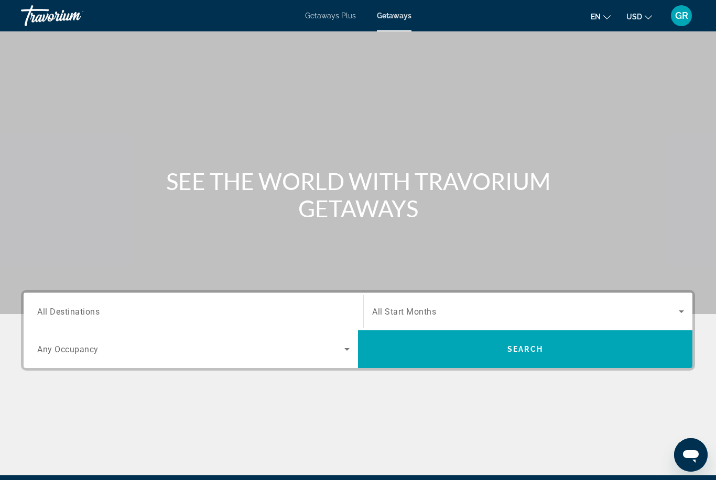
click at [153, 323] on div "Search widget" at bounding box center [193, 312] width 312 height 30
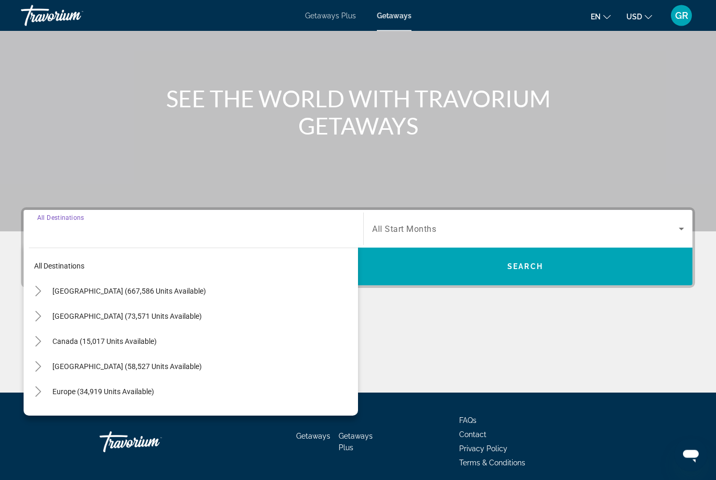
scroll to position [123, 0]
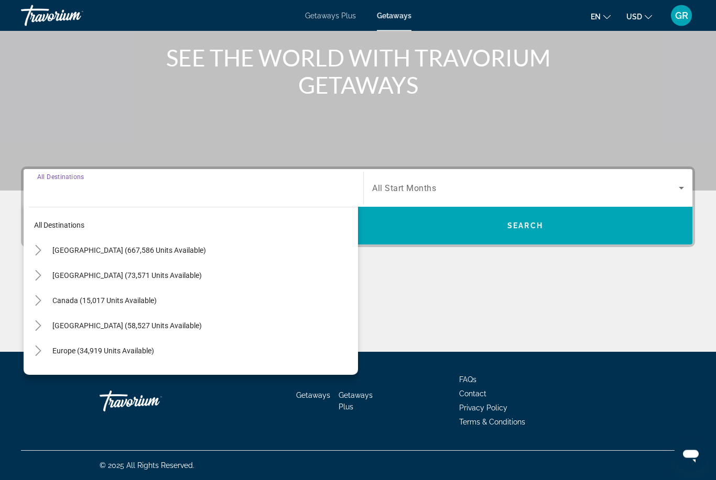
click at [34, 255] on icon "Toggle United States (667,586 units available)" at bounding box center [38, 251] width 10 height 10
click at [38, 323] on span "Toggle California (87,508 units available)" at bounding box center [48, 325] width 25 height 25
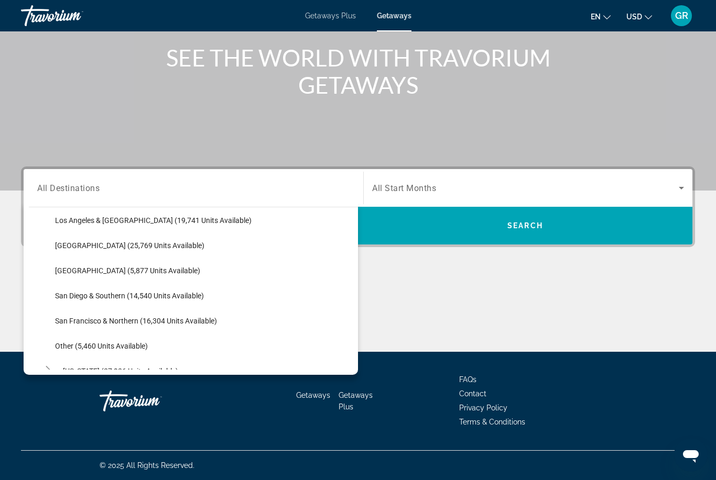
click at [24, 287] on div "All destinations United States (667,586 units available) Arizona (21,680 units …" at bounding box center [191, 288] width 334 height 173
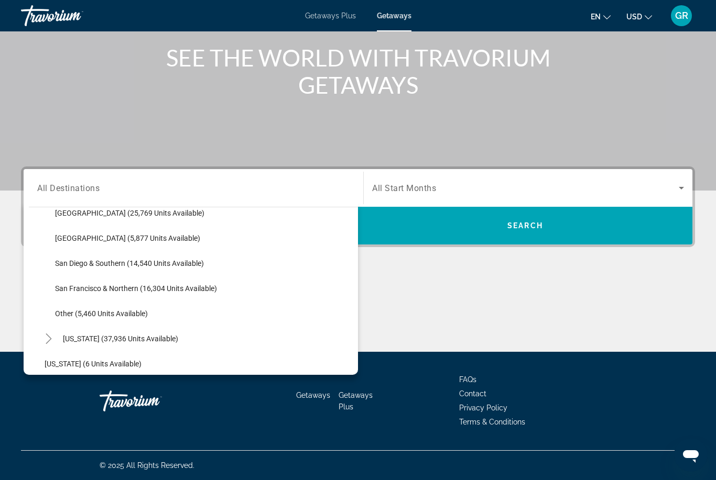
scroll to position [164, 0]
click at [82, 266] on span "San Diego & Southern (14,540 units available)" at bounding box center [129, 262] width 149 height 8
type input "**********"
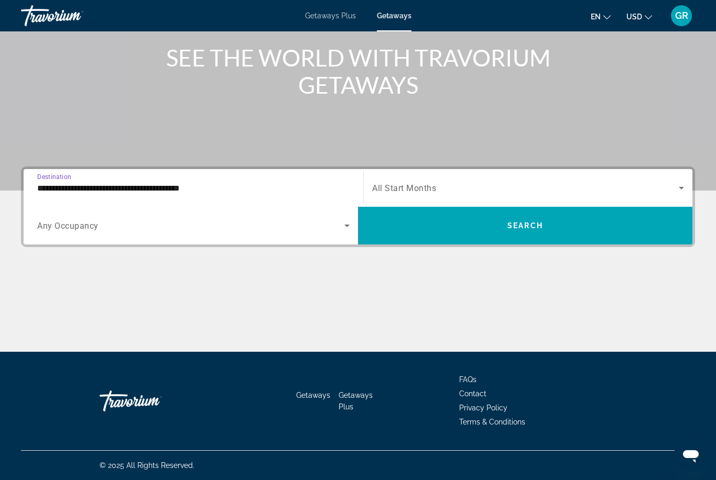
click at [450, 194] on span "Search widget" at bounding box center [525, 188] width 306 height 13
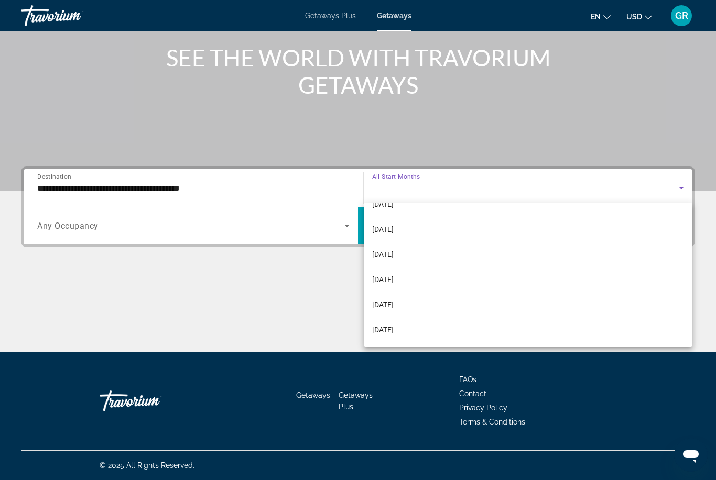
scroll to position [216, 0]
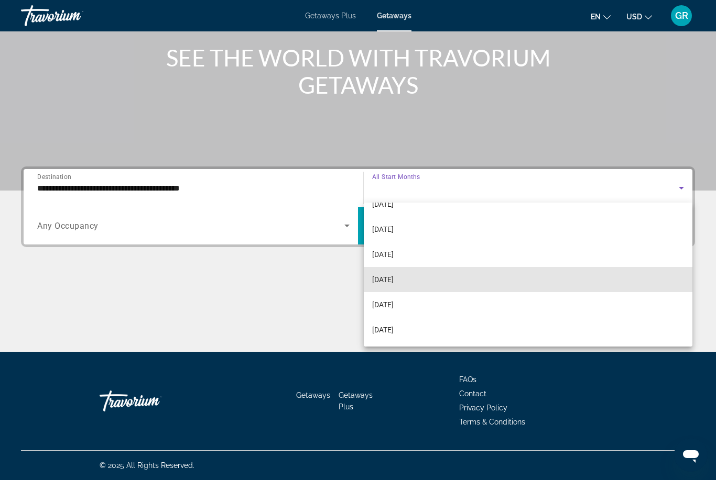
click at [393, 283] on span "[DATE]" at bounding box center [382, 279] width 21 height 13
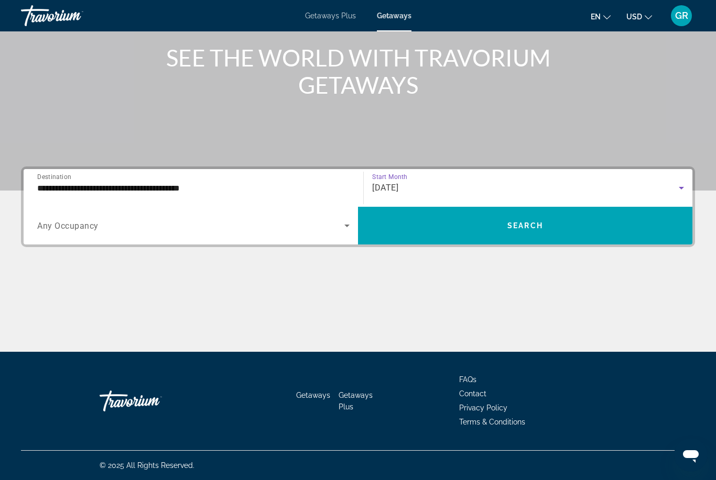
click at [325, 231] on span "Search widget" at bounding box center [190, 225] width 307 height 13
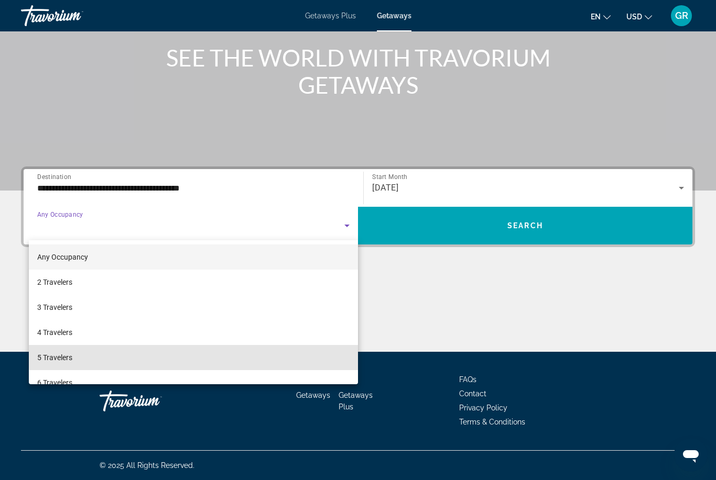
click at [260, 346] on mat-option "5 Travelers" at bounding box center [193, 357] width 329 height 25
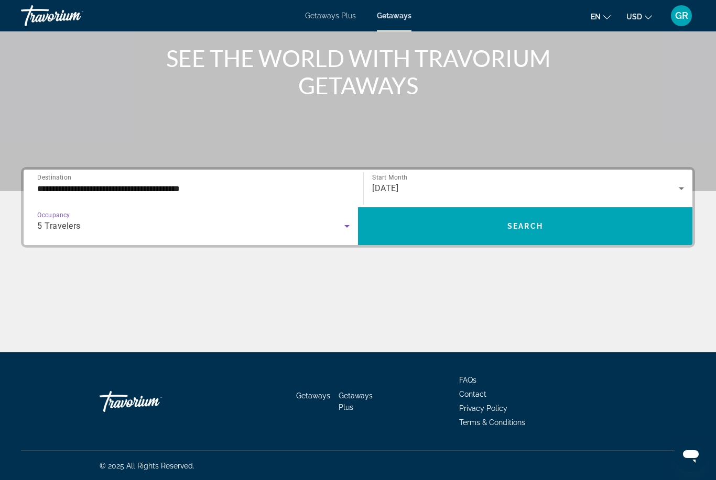
click at [351, 230] on icon "Search widget" at bounding box center [346, 226] width 13 height 13
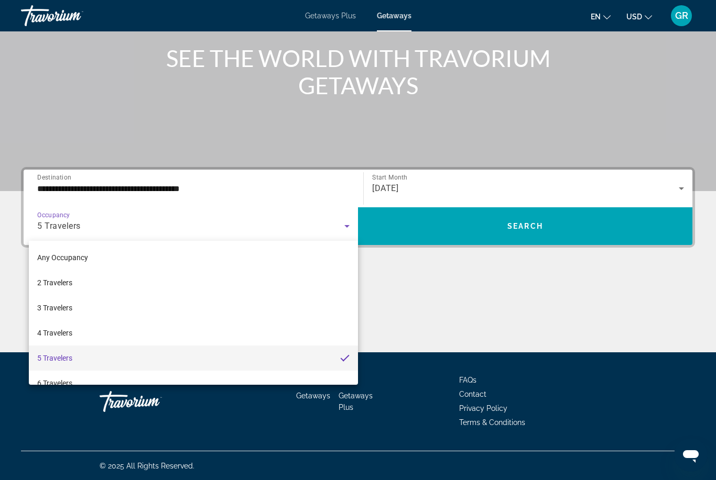
scroll to position [124, 0]
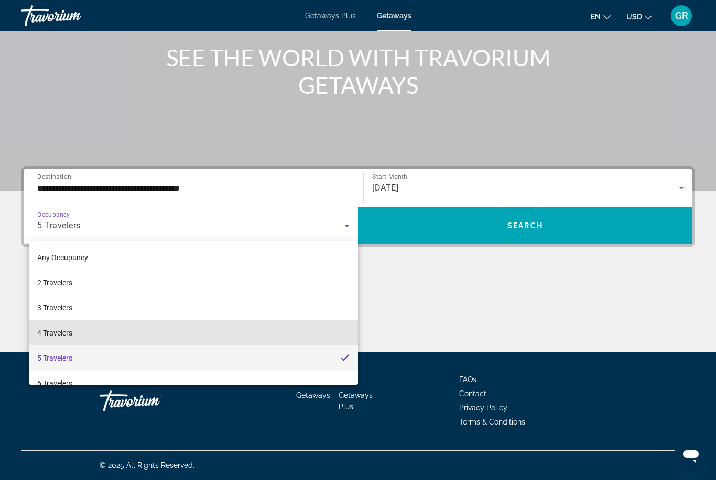
click at [277, 337] on mat-option "4 Travelers" at bounding box center [193, 333] width 329 height 25
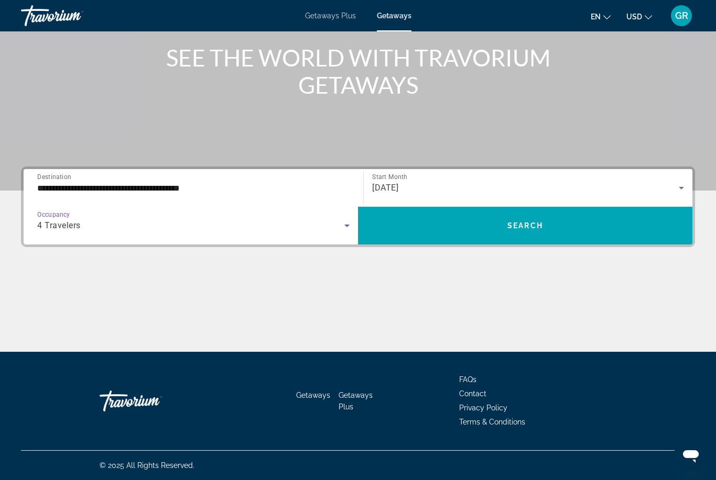
click at [536, 227] on span "Search" at bounding box center [525, 226] width 36 height 8
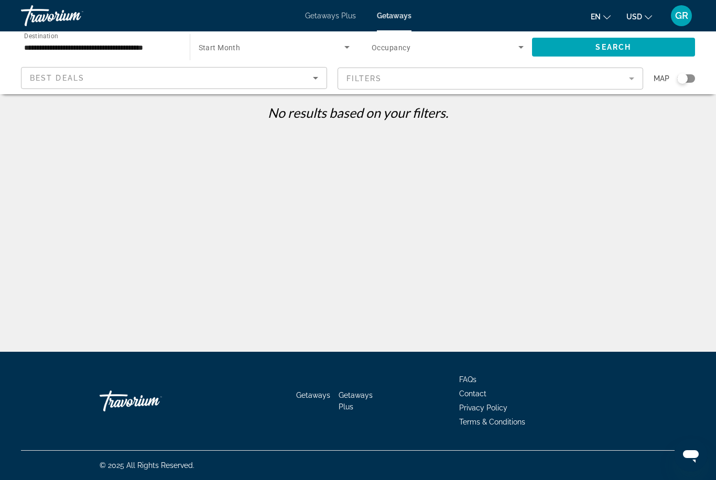
click at [569, 80] on mat-form-field "Filters" at bounding box center [490, 79] width 306 height 22
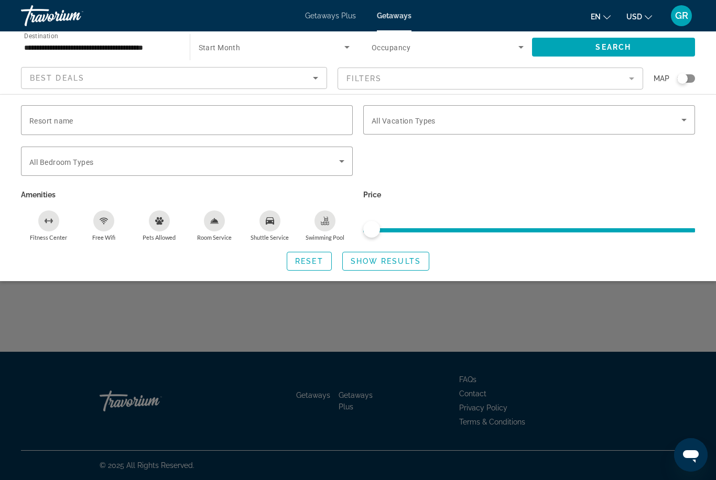
scroll to position [16, 0]
click at [219, 50] on span "Start Month" at bounding box center [220, 47] width 42 height 8
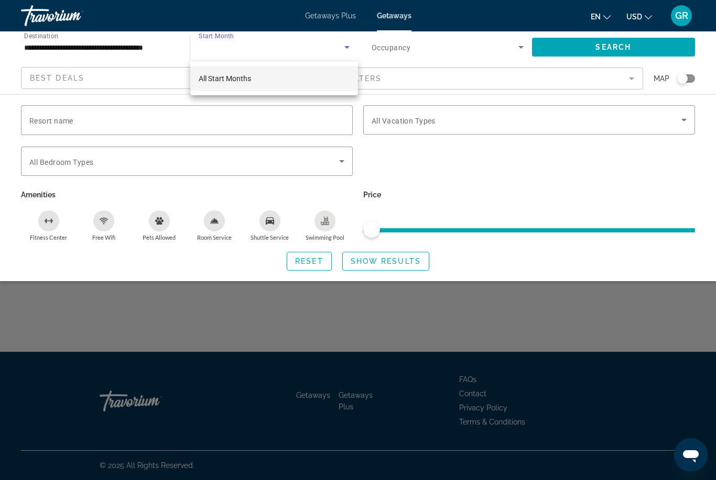
click at [325, 343] on div at bounding box center [358, 240] width 716 height 480
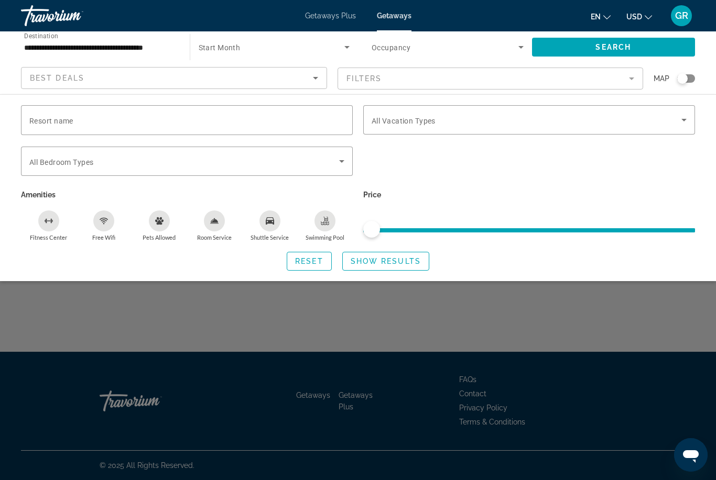
click at [341, 50] on icon "Search widget" at bounding box center [346, 47] width 13 height 13
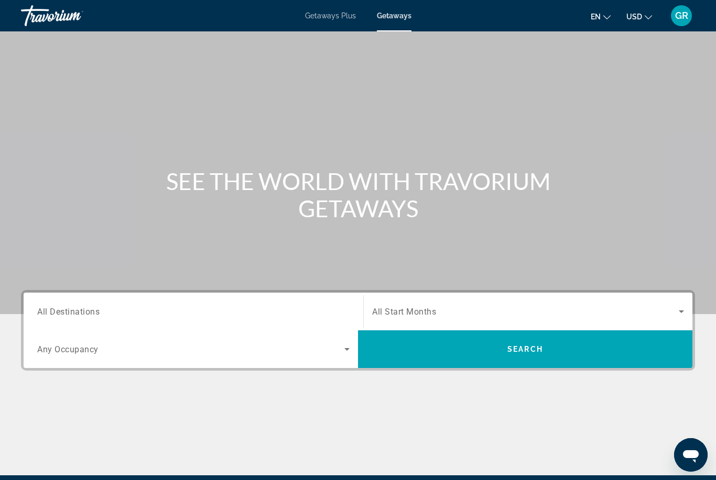
click at [433, 317] on span "Search widget" at bounding box center [525, 311] width 306 height 13
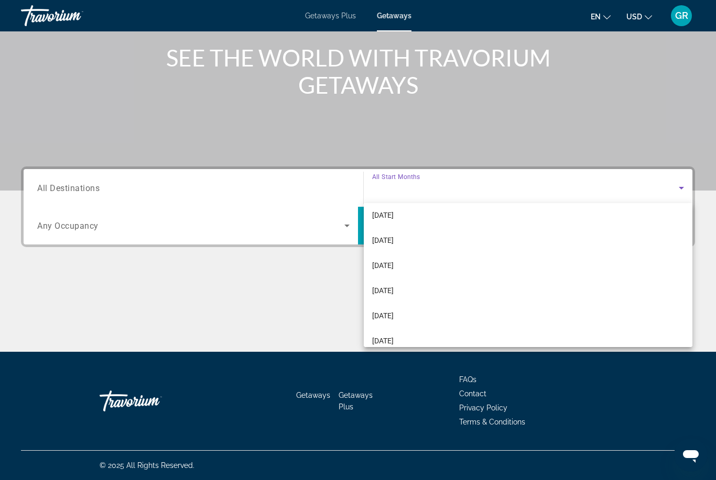
scroll to position [134, 0]
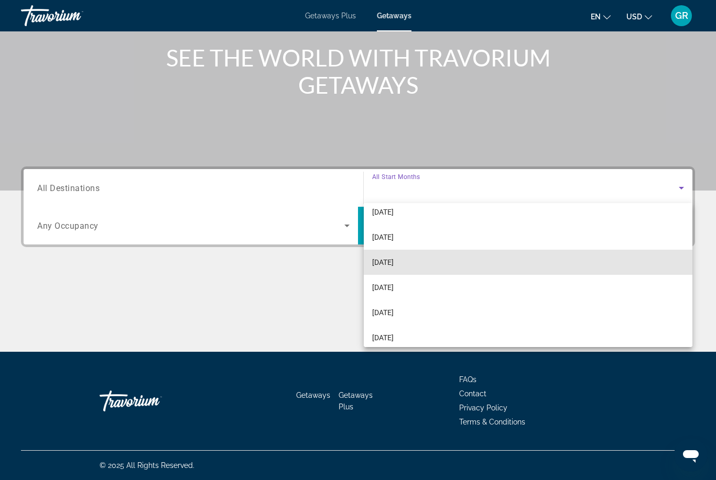
click at [393, 266] on span "[DATE]" at bounding box center [382, 262] width 21 height 13
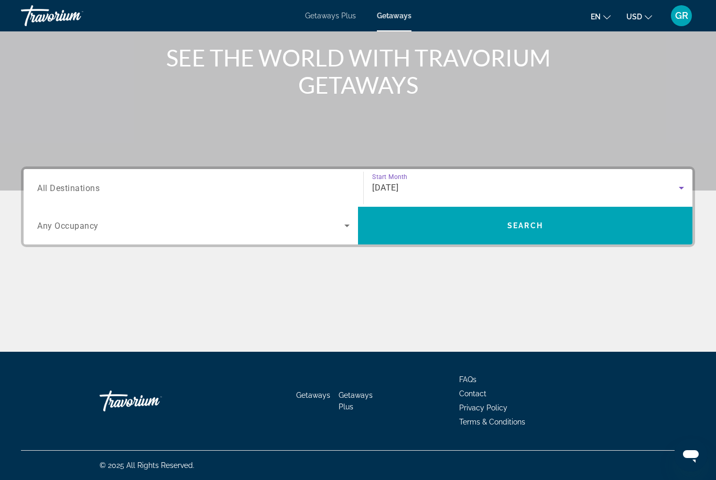
click at [540, 228] on span "Search" at bounding box center [525, 226] width 36 height 8
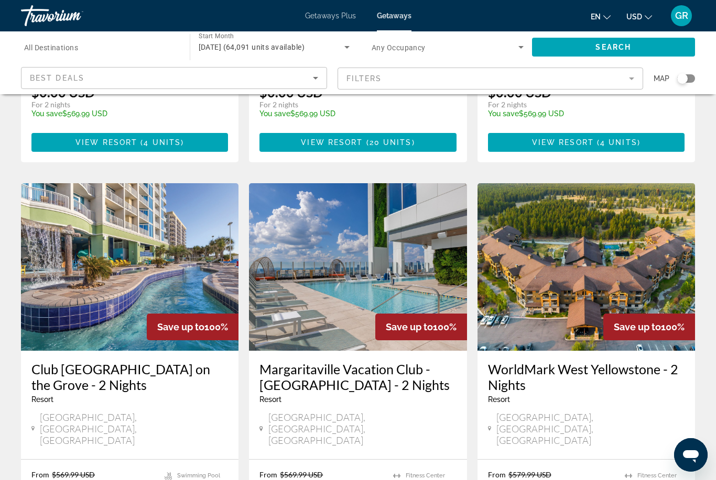
scroll to position [1276, 0]
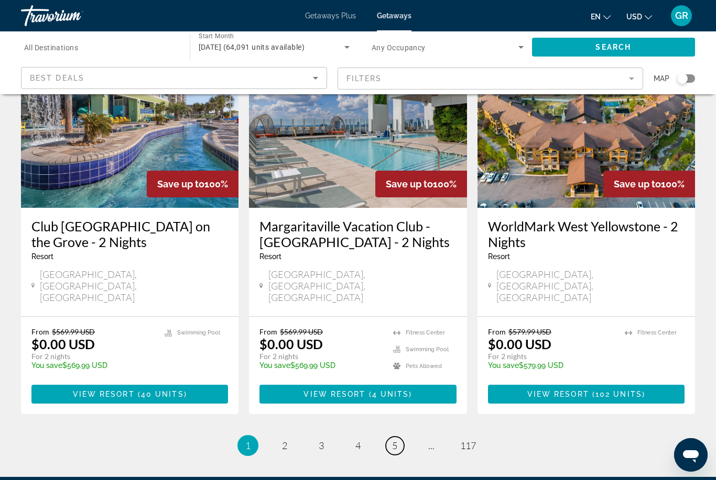
click at [402, 437] on link "page 5" at bounding box center [395, 446] width 18 height 18
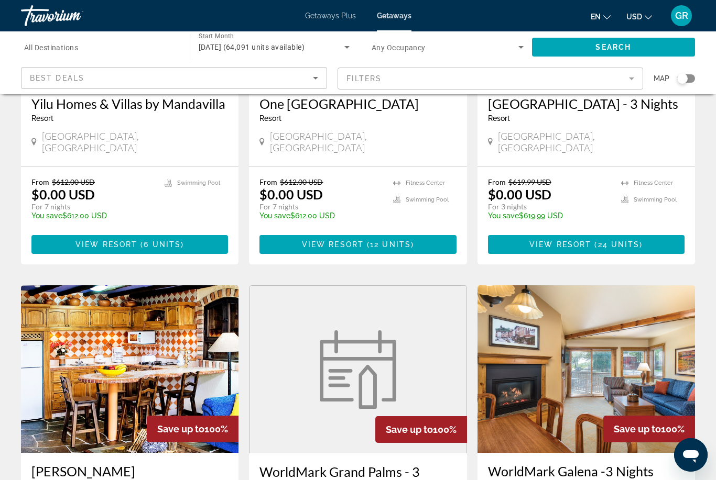
scroll to position [208, 0]
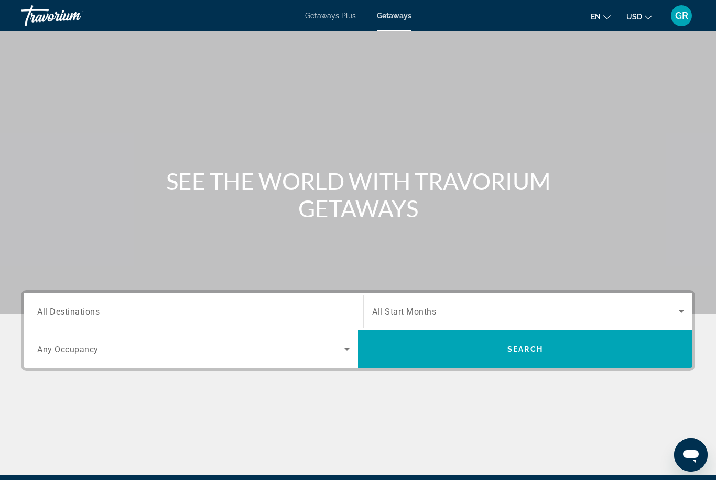
click at [204, 317] on input "Destination All Destinations" at bounding box center [193, 312] width 312 height 13
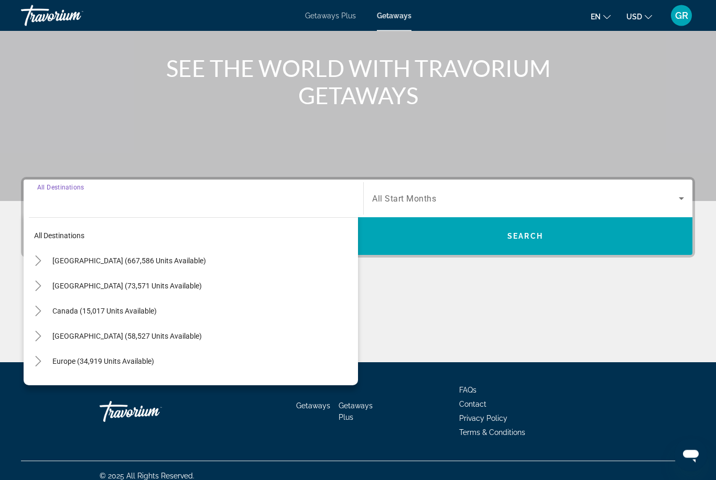
scroll to position [124, 0]
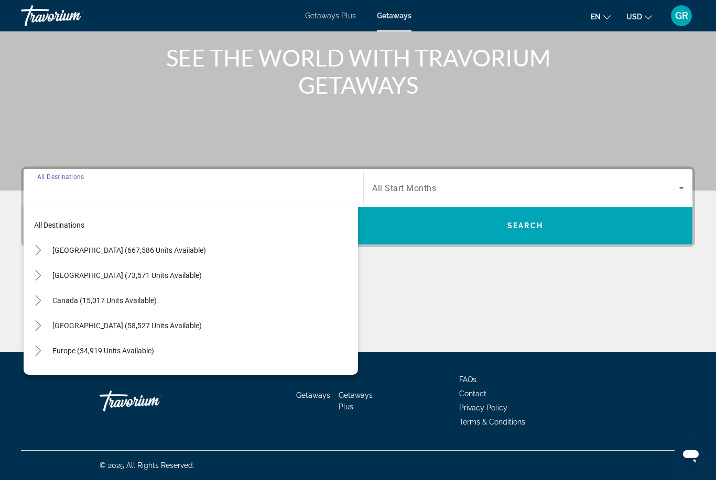
click at [39, 255] on icon "Toggle United States (667,586 units available)" at bounding box center [38, 250] width 10 height 10
click at [45, 329] on icon "Toggle California (87,508 units available)" at bounding box center [48, 326] width 10 height 10
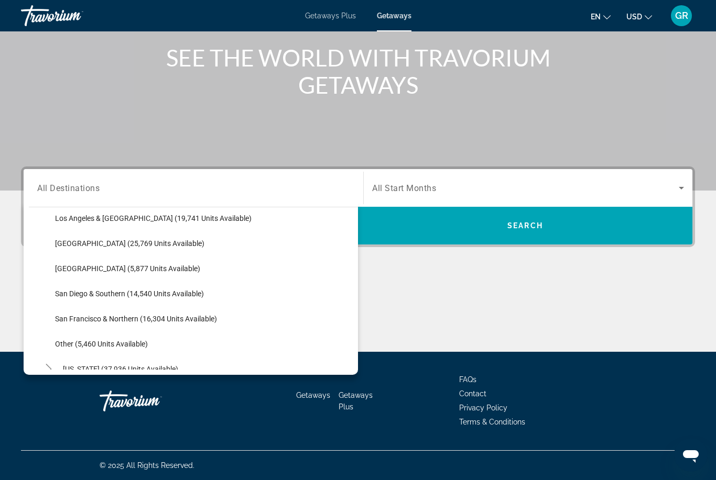
scroll to position [135, 0]
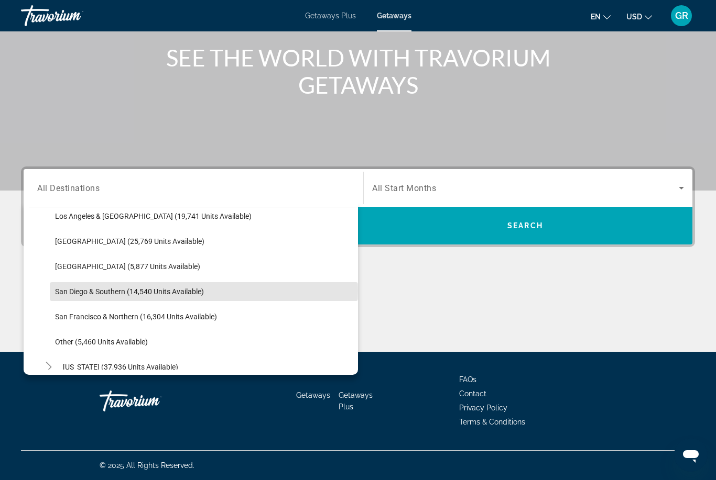
click at [140, 291] on span "San Diego & Southern (14,540 units available)" at bounding box center [129, 292] width 149 height 8
type input "**********"
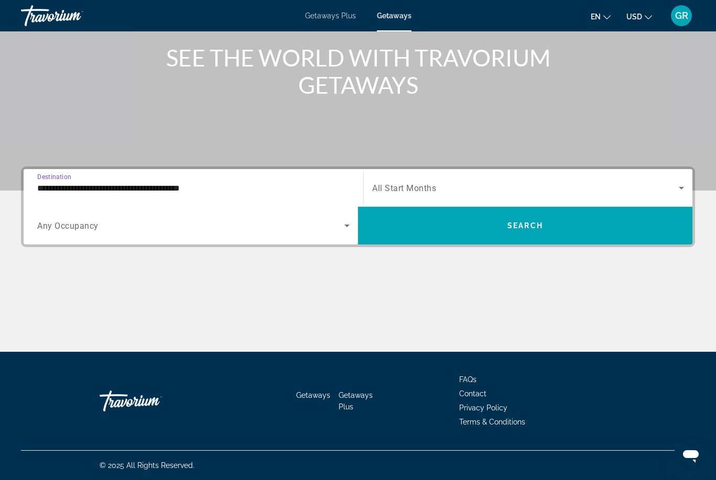
click at [482, 189] on span "Search widget" at bounding box center [525, 188] width 306 height 13
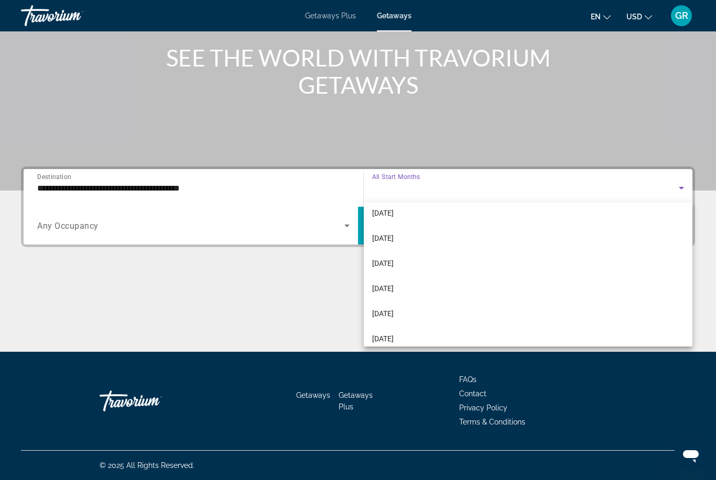
scroll to position [120, 0]
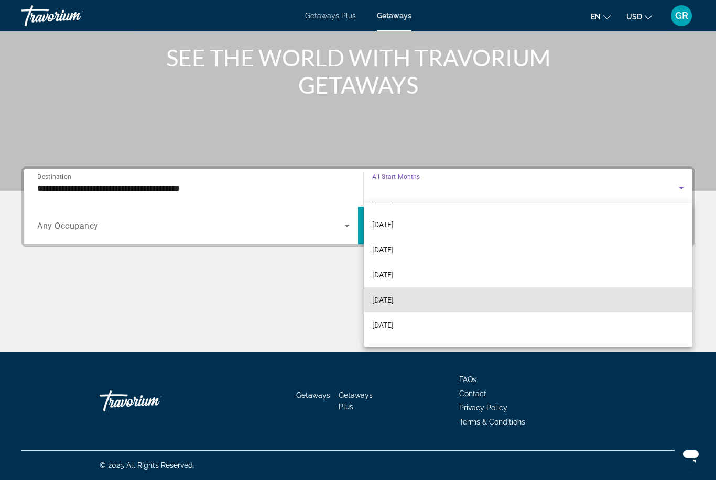
click at [460, 306] on mat-option "[DATE]" at bounding box center [528, 300] width 328 height 25
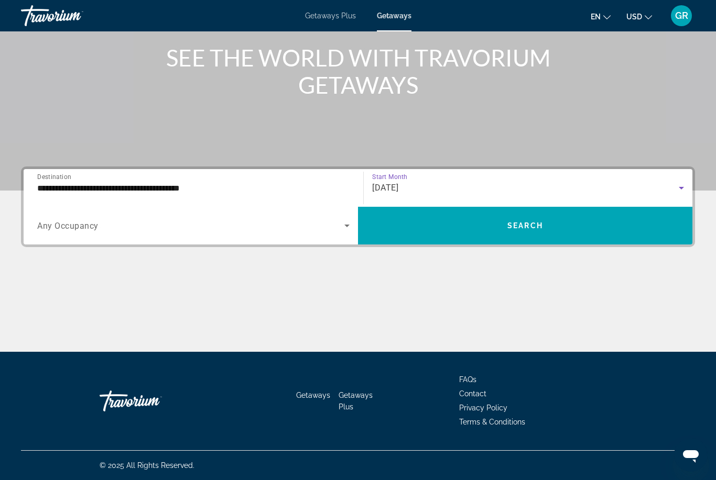
click at [544, 228] on span "Search widget" at bounding box center [525, 225] width 334 height 25
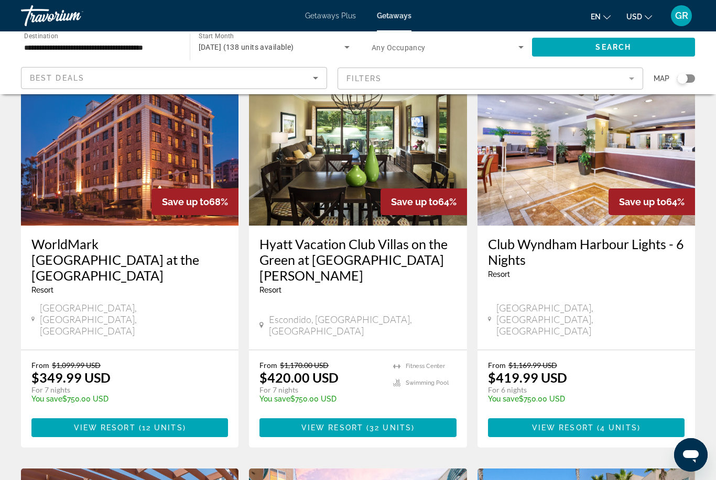
scroll to position [866, 0]
